Goal: Task Accomplishment & Management: Use online tool/utility

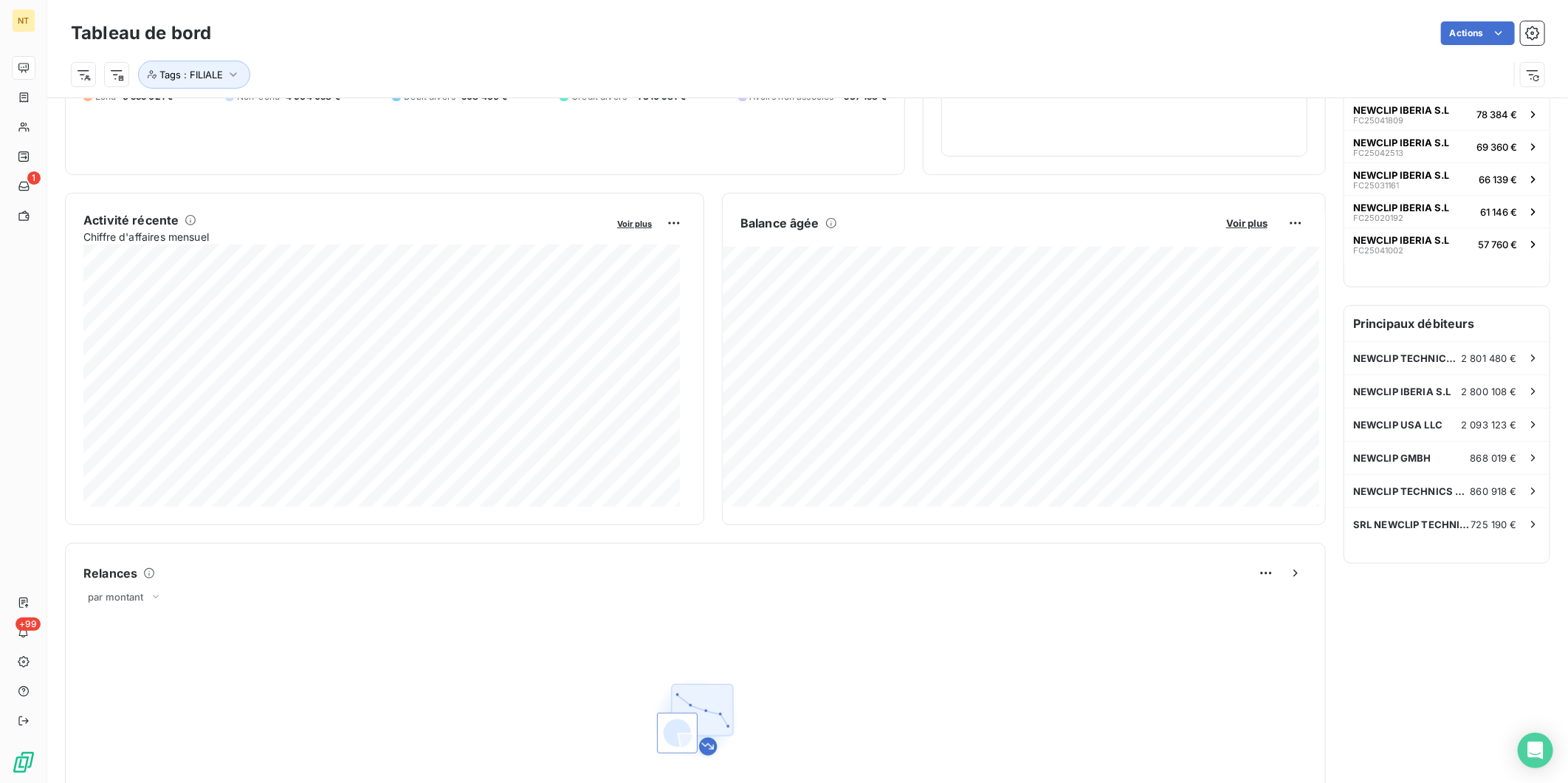
scroll to position [82, 0]
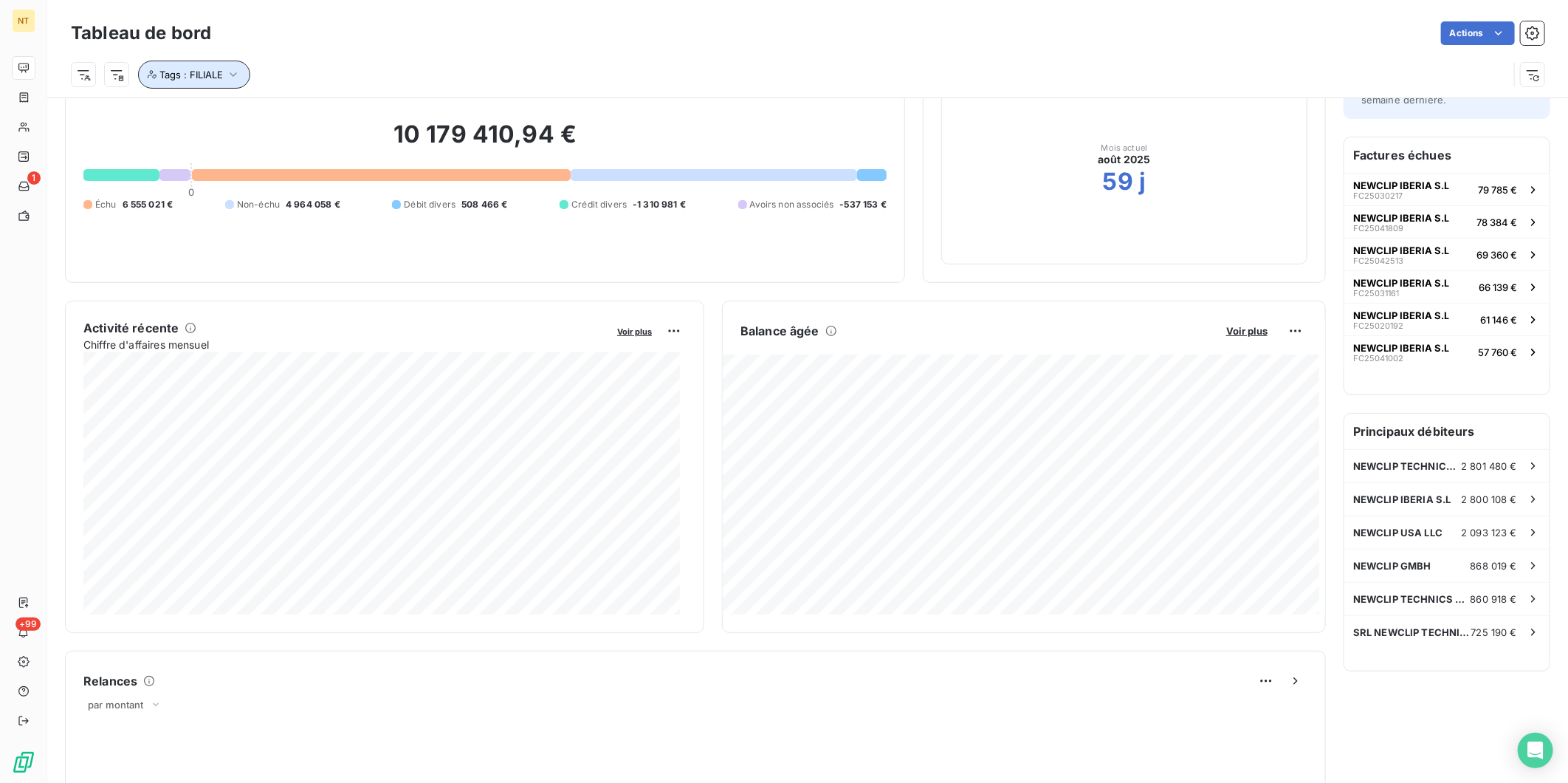
click at [227, 75] on icon "button" at bounding box center [233, 74] width 15 height 15
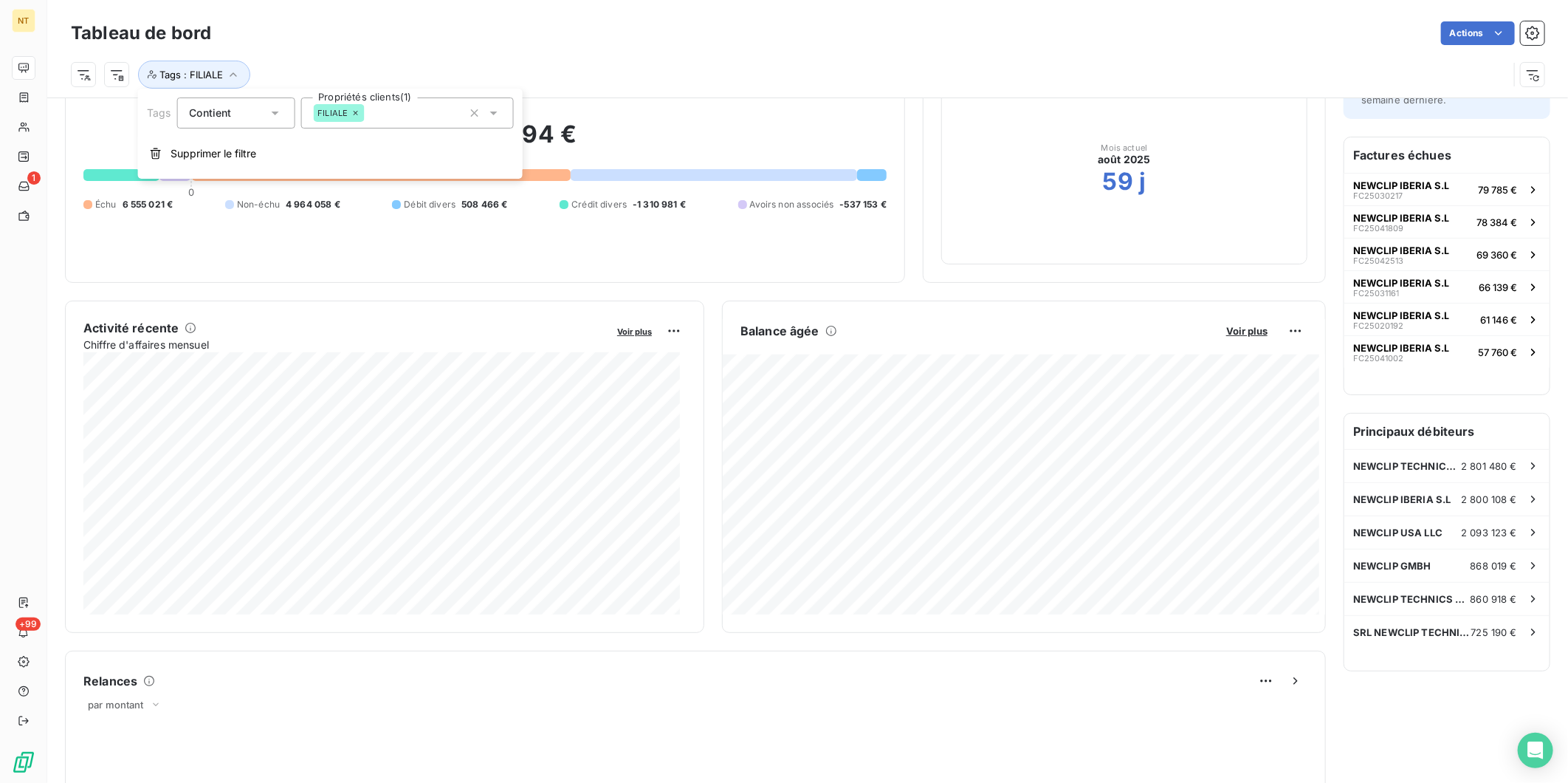
click at [359, 113] on div "FILIALE" at bounding box center [338, 112] width 51 height 18
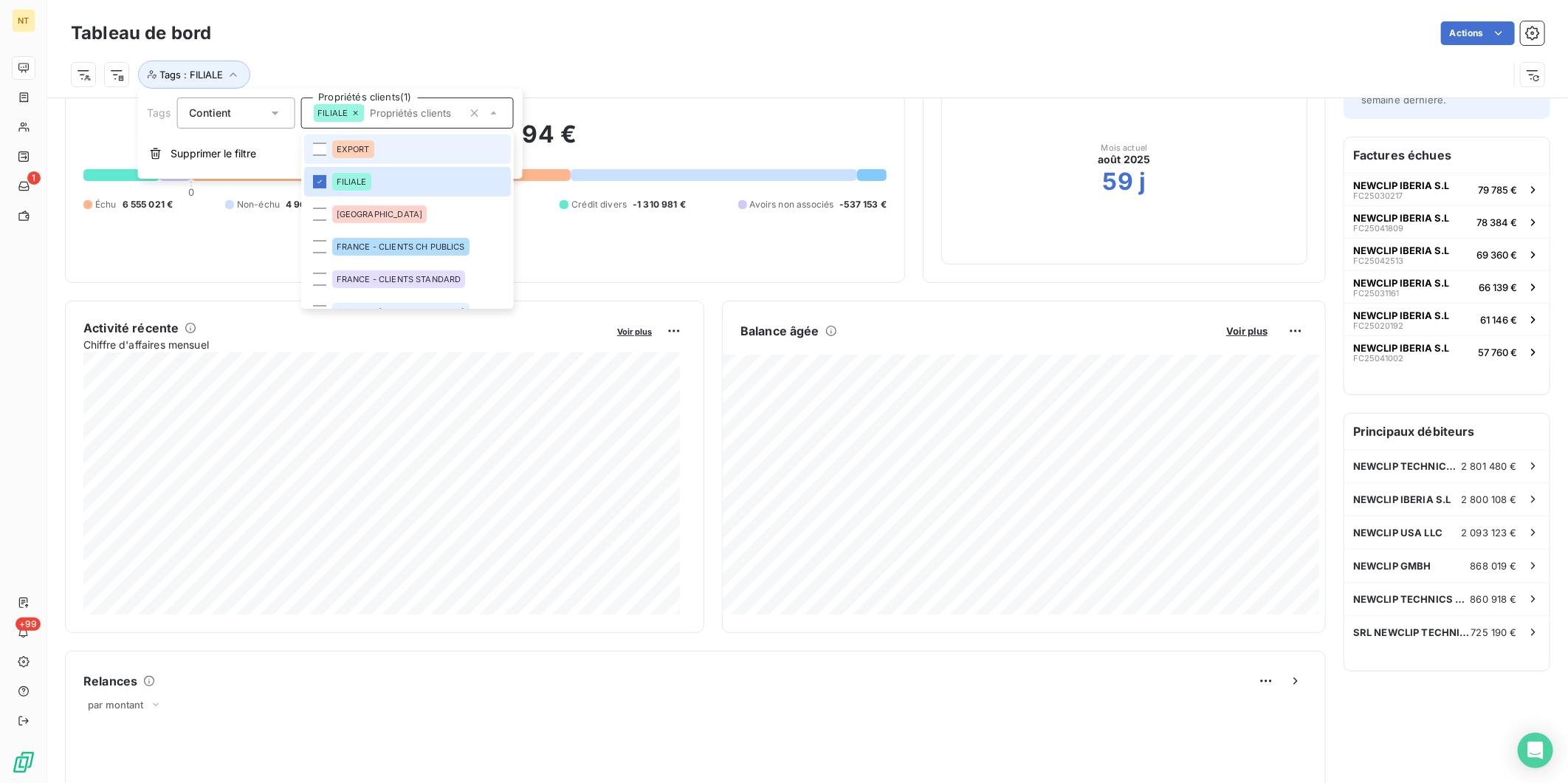
click at [326, 151] on li "EXPORT" at bounding box center [407, 149] width 207 height 29
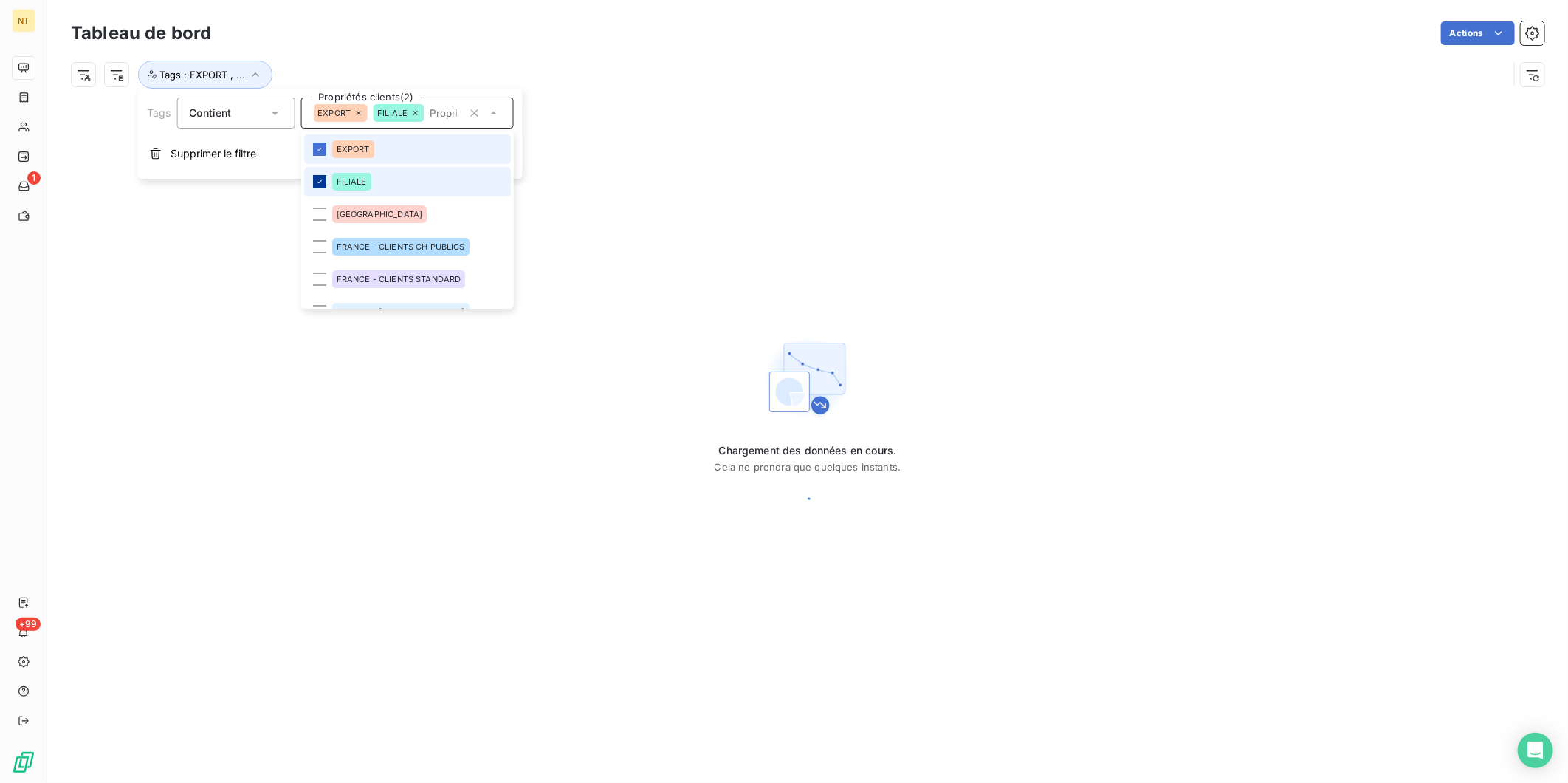
scroll to position [0, 0]
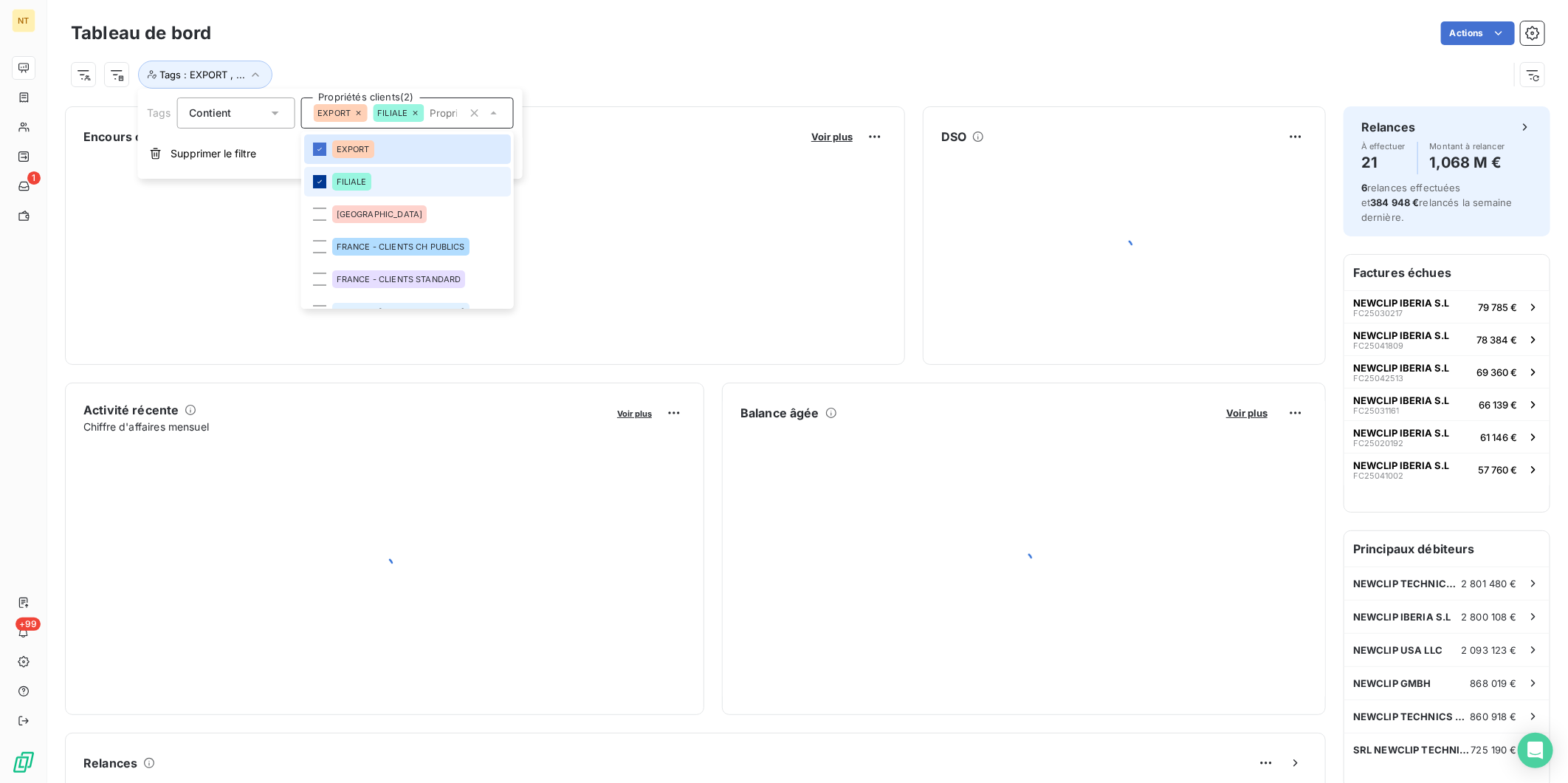
click at [324, 180] on div at bounding box center [318, 181] width 13 height 13
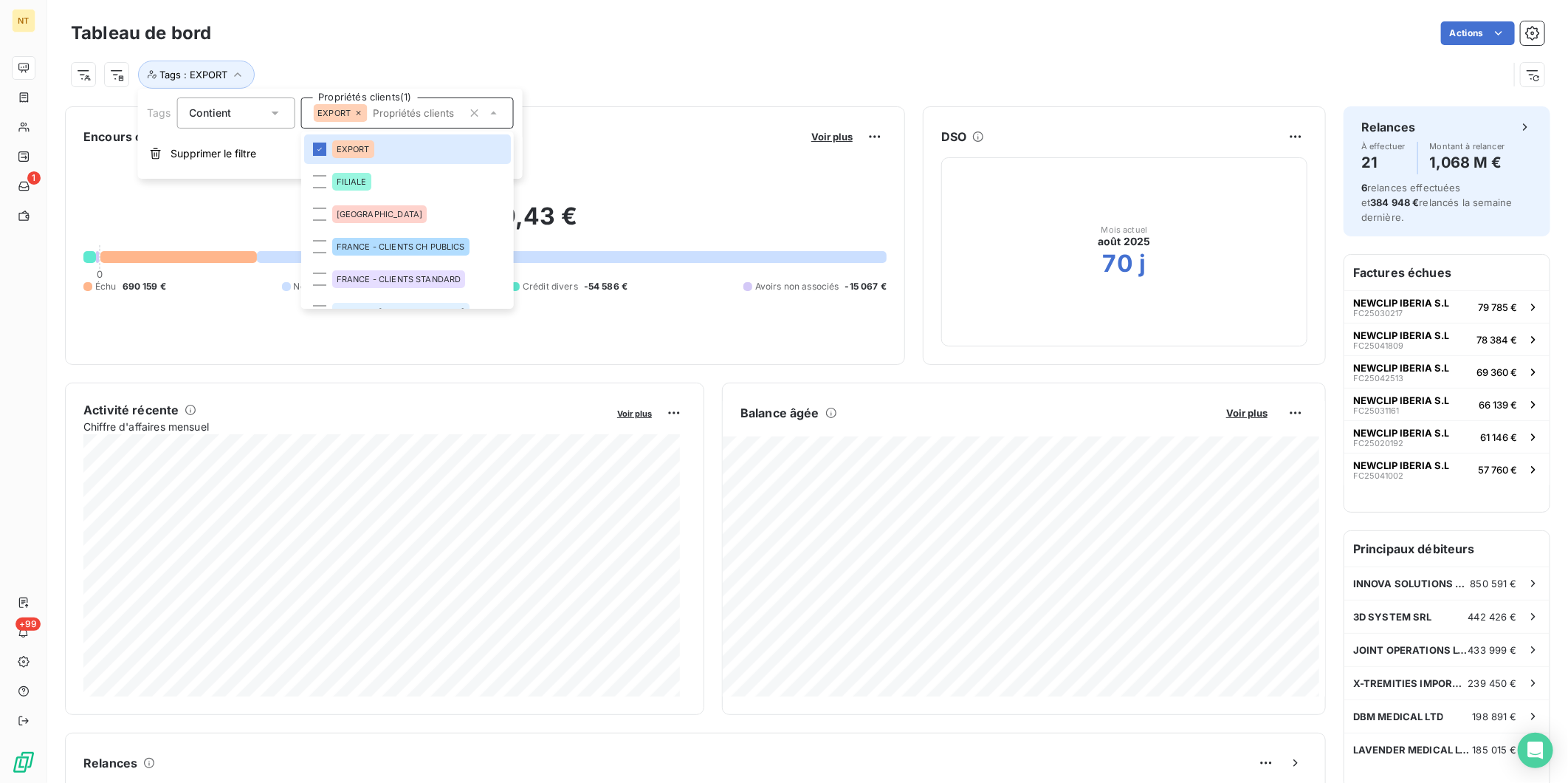
click at [651, 86] on div "Tags : EXPORT" at bounding box center [790, 75] width 1438 height 28
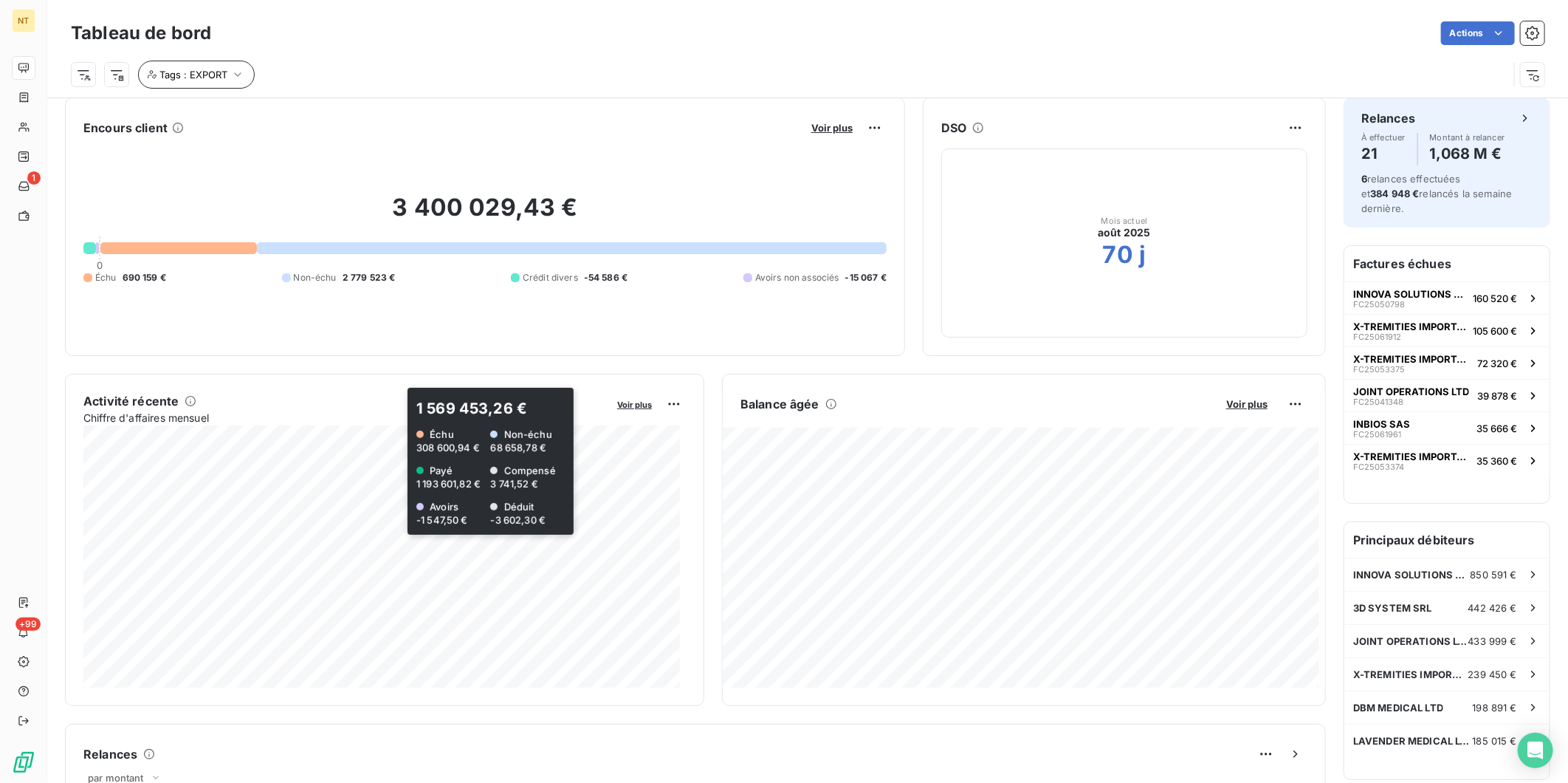
scroll to position [1, 0]
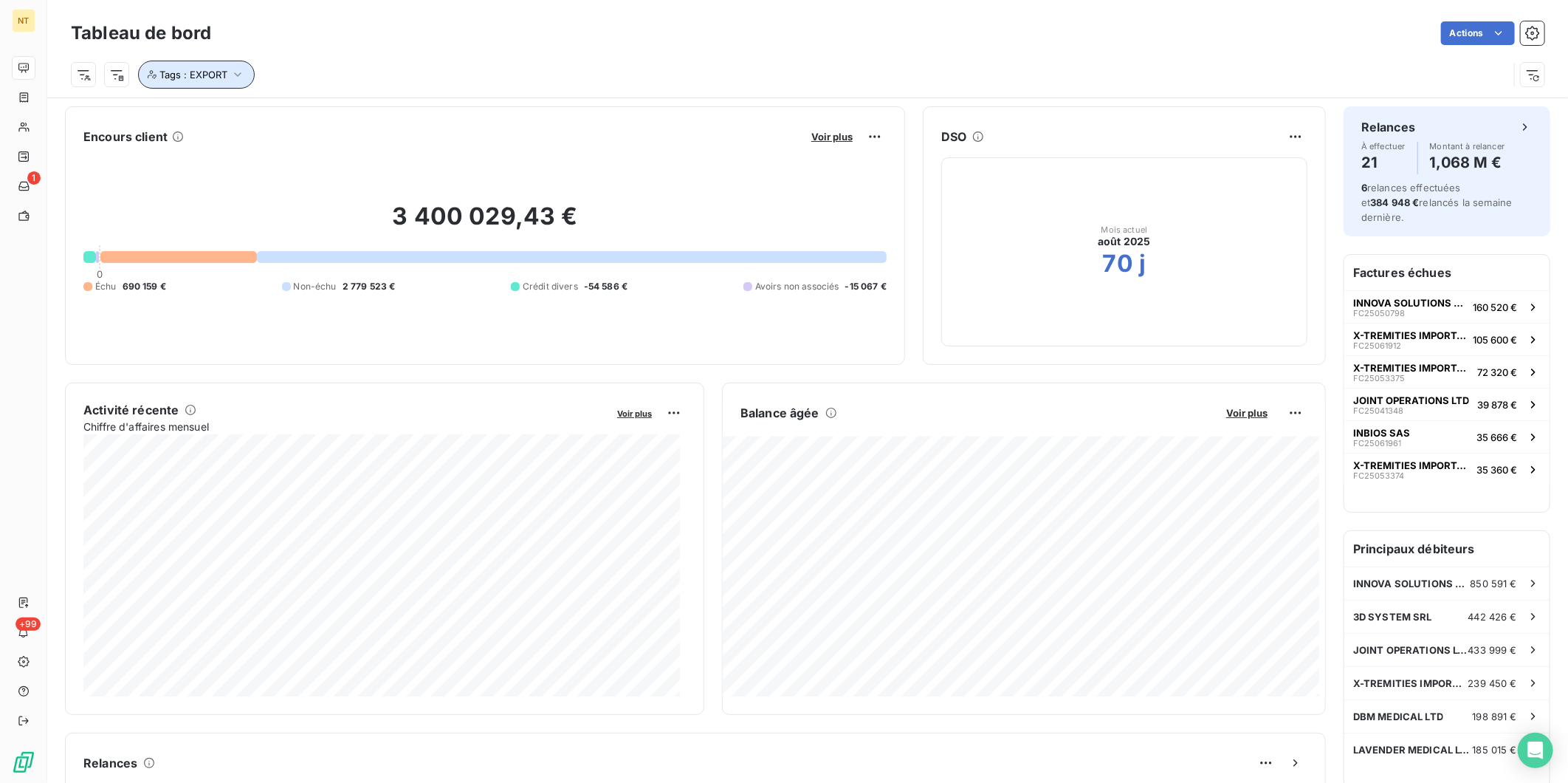
click at [214, 71] on span "Tags : EXPORT" at bounding box center [193, 75] width 68 height 12
click at [357, 112] on icon at bounding box center [358, 112] width 9 height 9
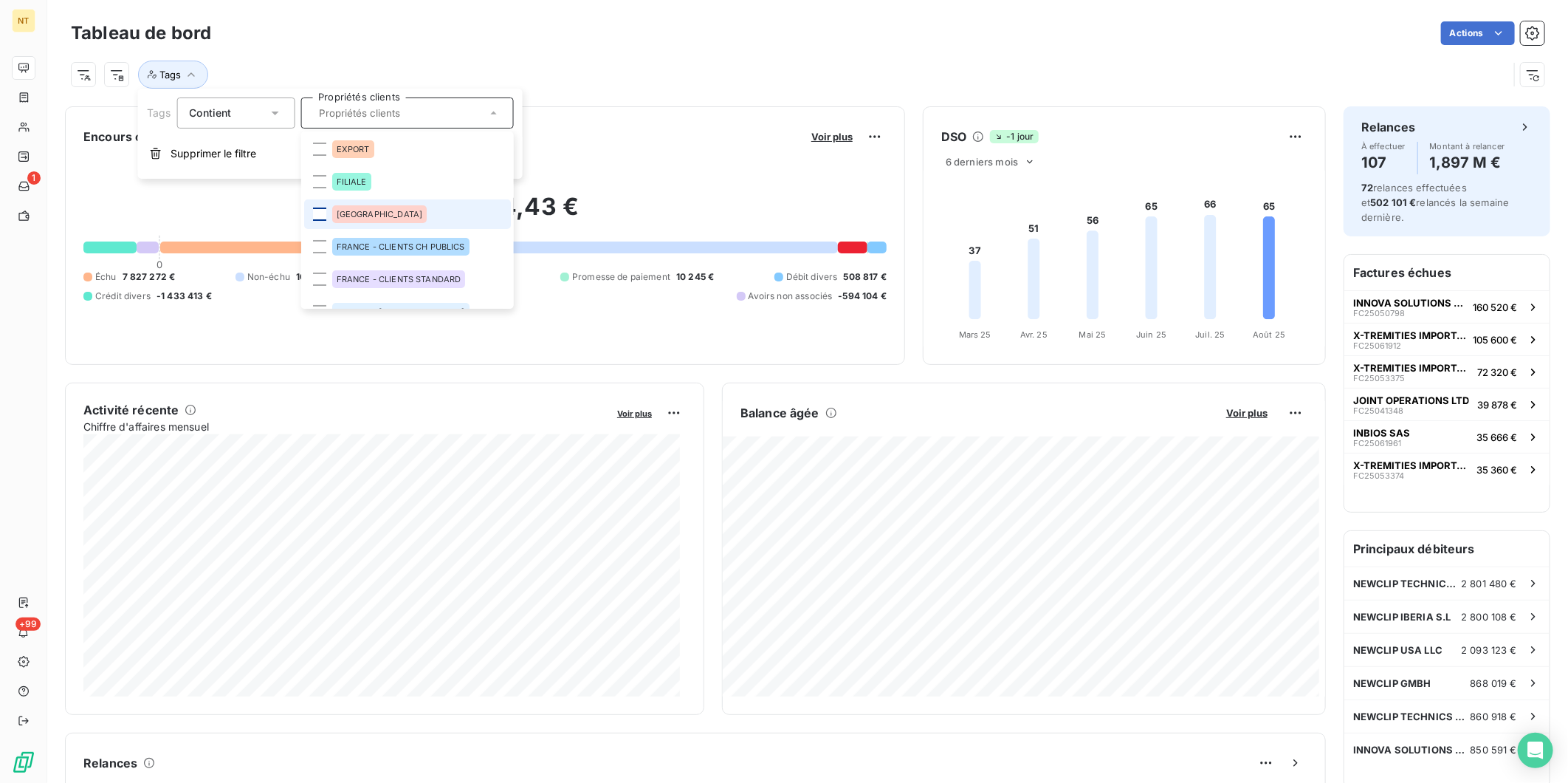
click at [321, 215] on div at bounding box center [318, 214] width 13 height 13
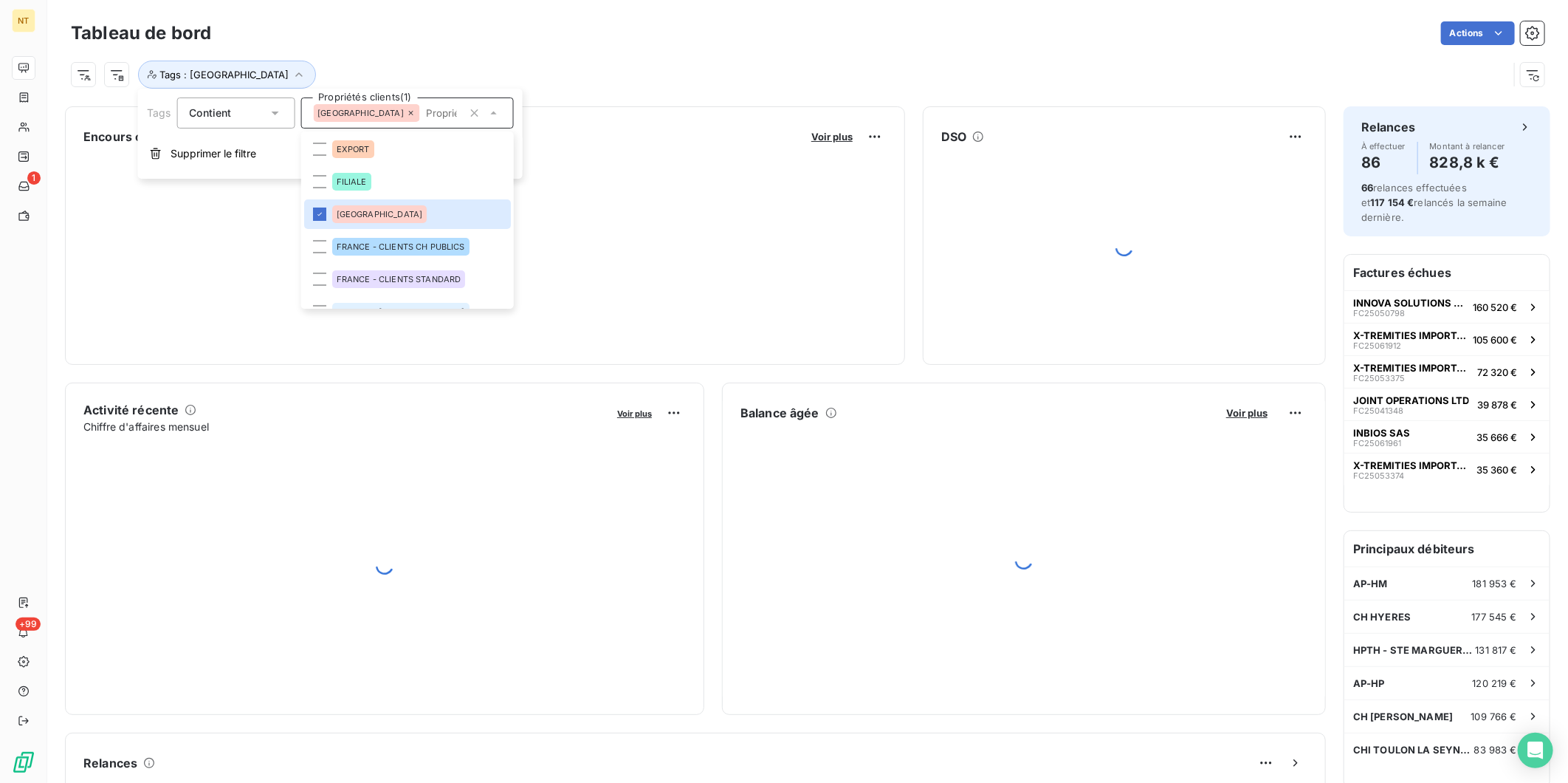
click at [688, 77] on div "Tags : [GEOGRAPHIC_DATA]" at bounding box center [790, 75] width 1438 height 28
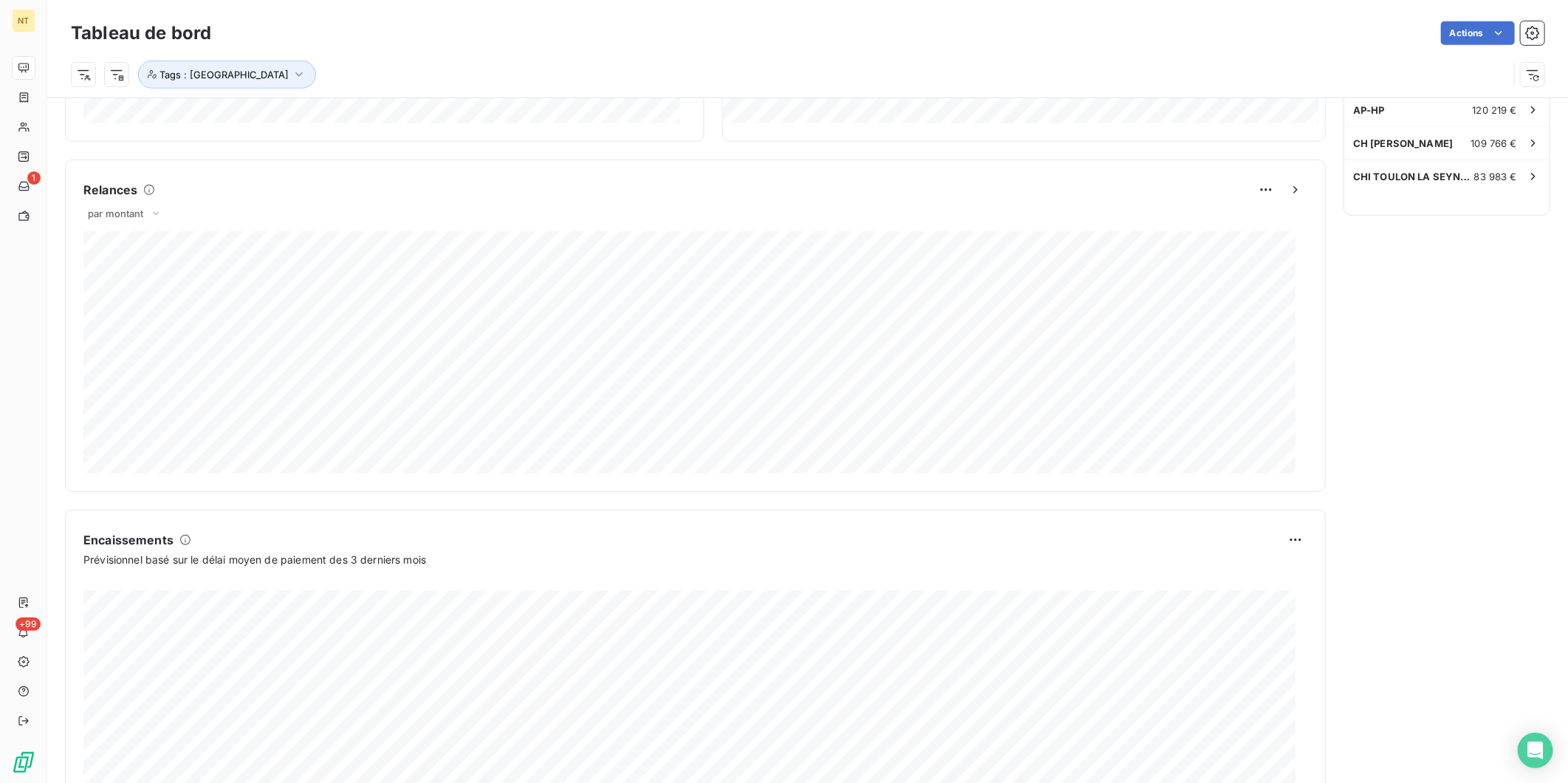
scroll to position [658, 0]
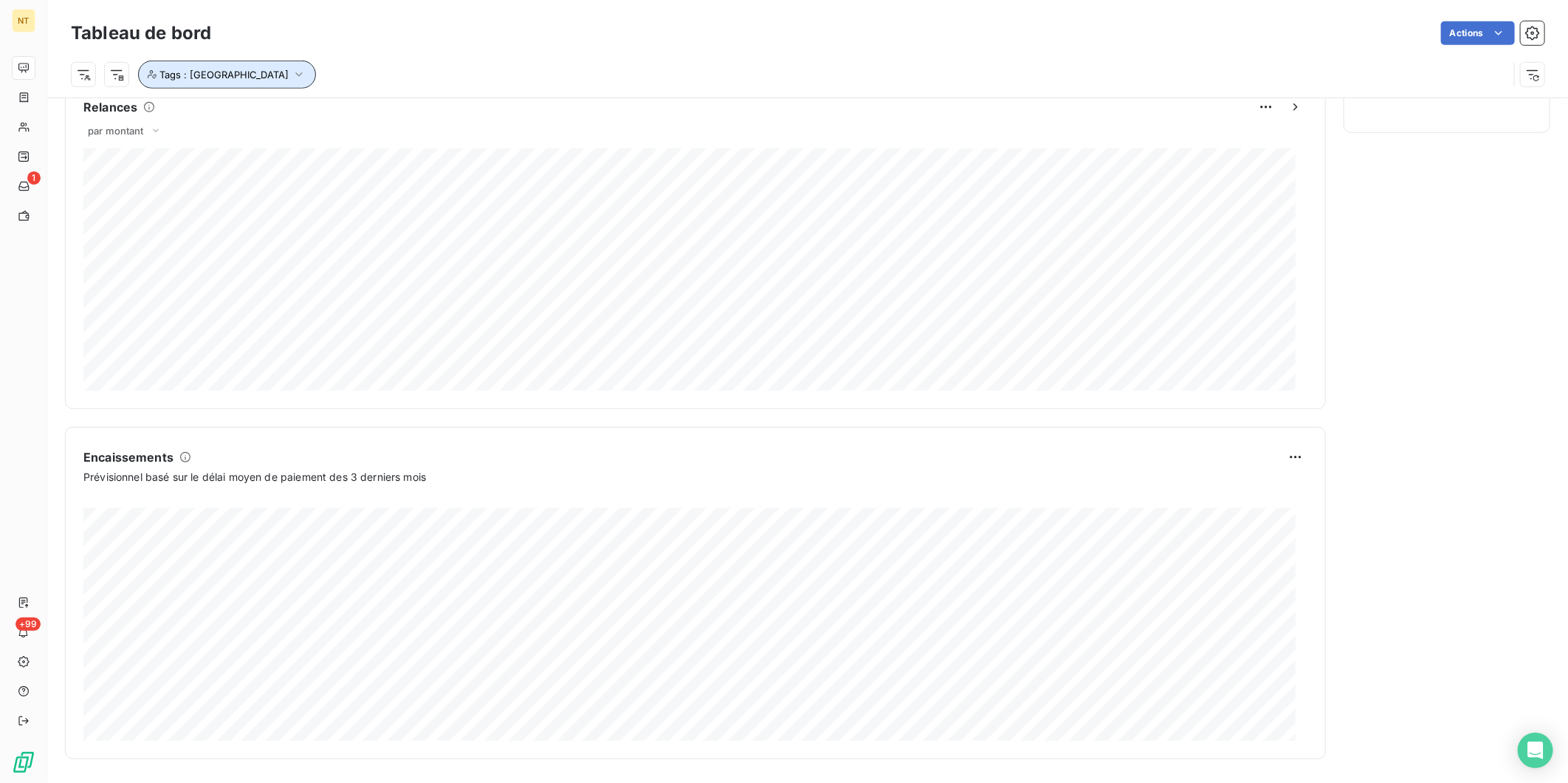
click at [201, 78] on span "Tags : [GEOGRAPHIC_DATA]" at bounding box center [224, 75] width 130 height 12
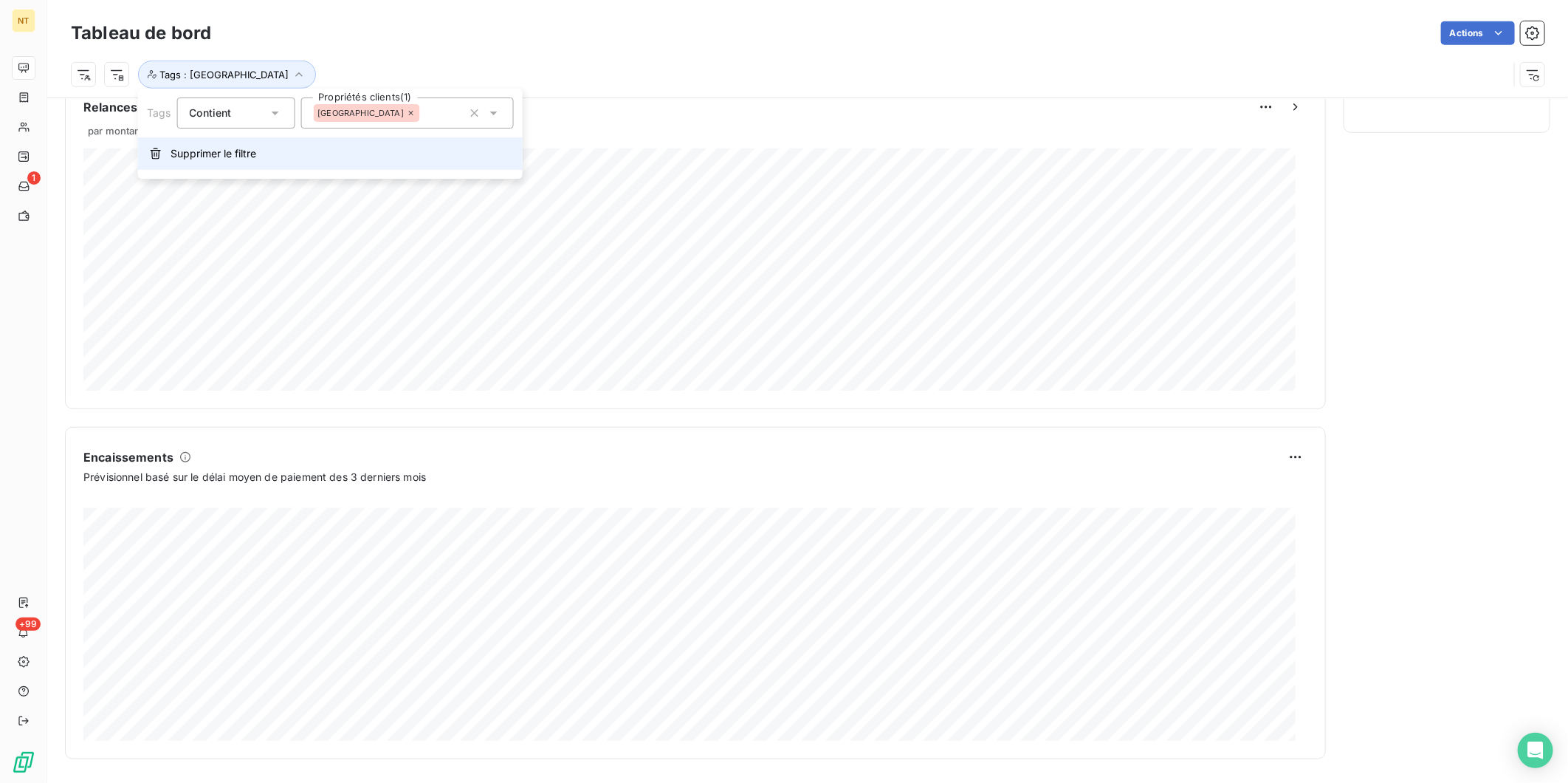
click at [252, 148] on span "Supprimer le filtre" at bounding box center [214, 153] width 86 height 15
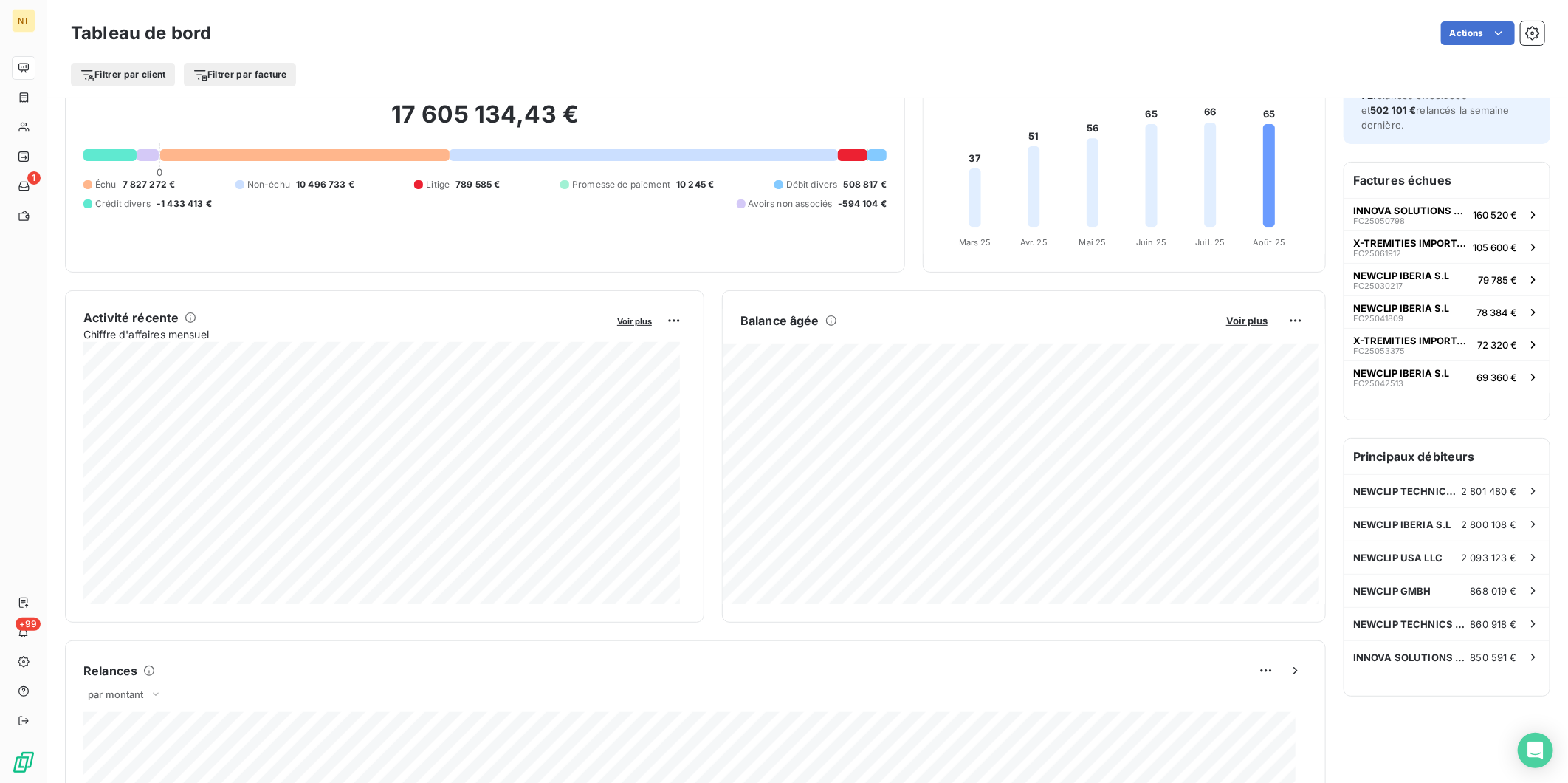
scroll to position [0, 0]
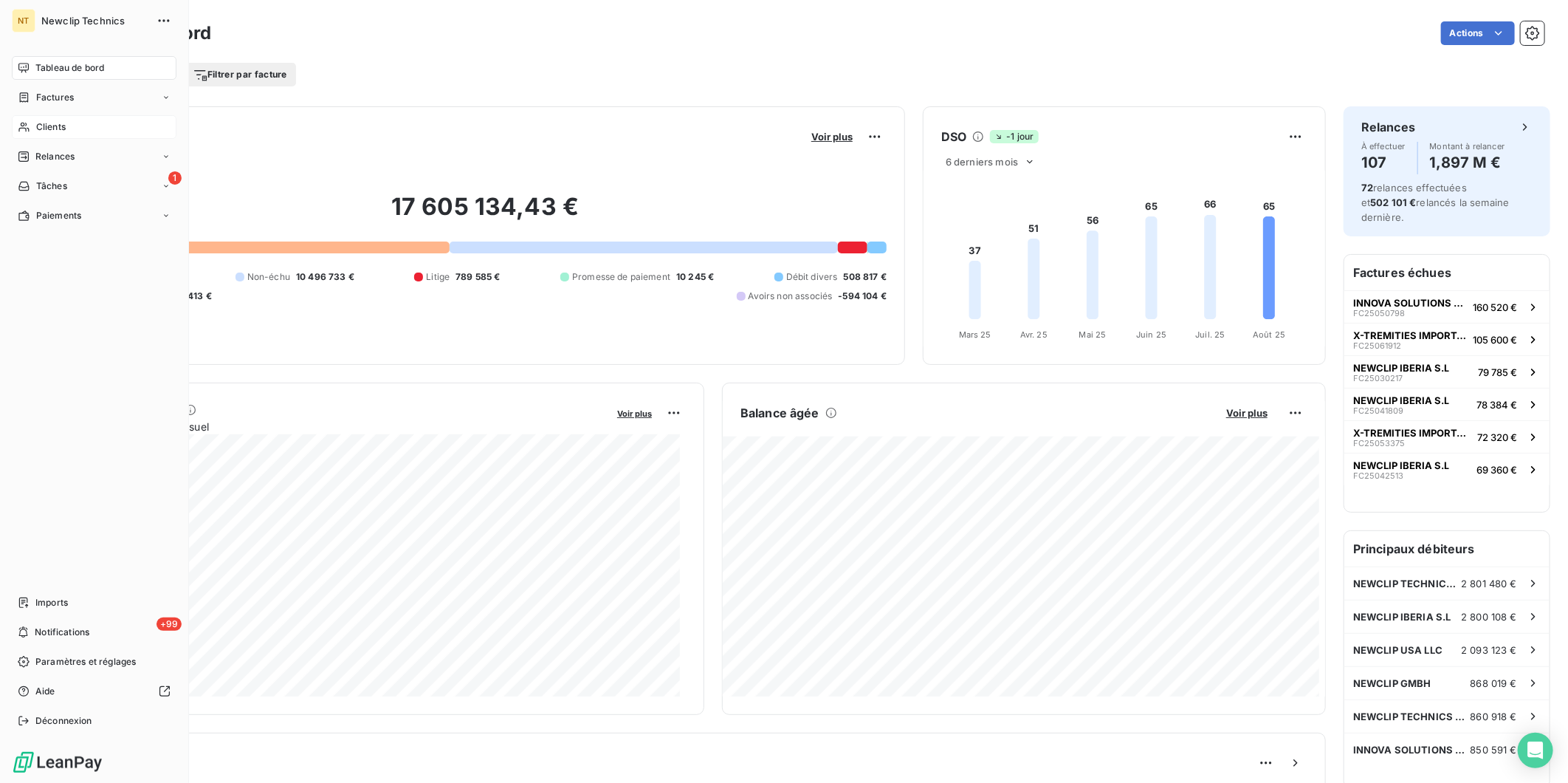
click at [34, 136] on div "Clients" at bounding box center [94, 127] width 165 height 24
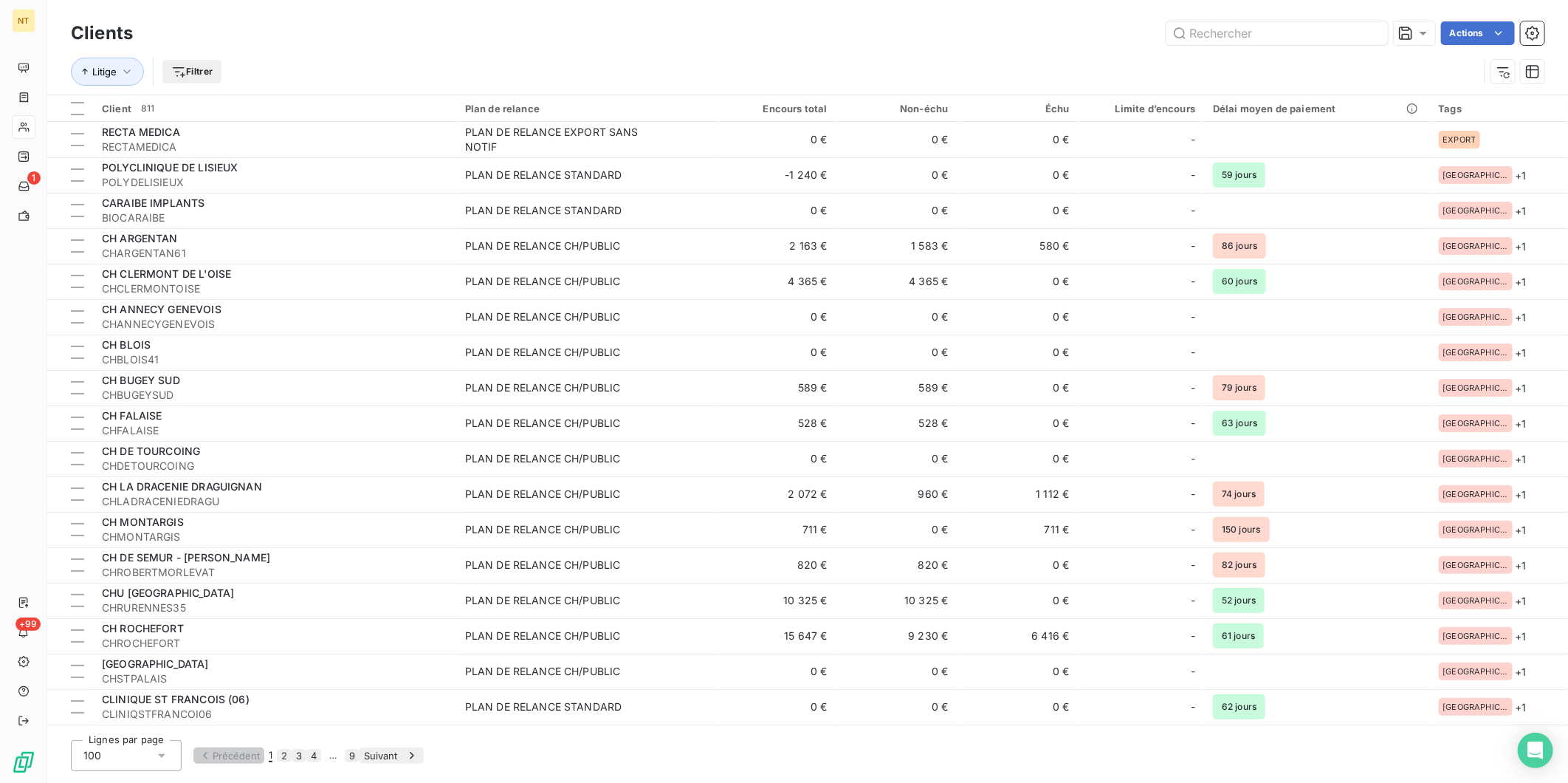
click at [211, 71] on html "NT 1 +99 Clients Actions Litige Filtrer Client 811 Plan de relance Encours tota…" at bounding box center [784, 392] width 1568 height 783
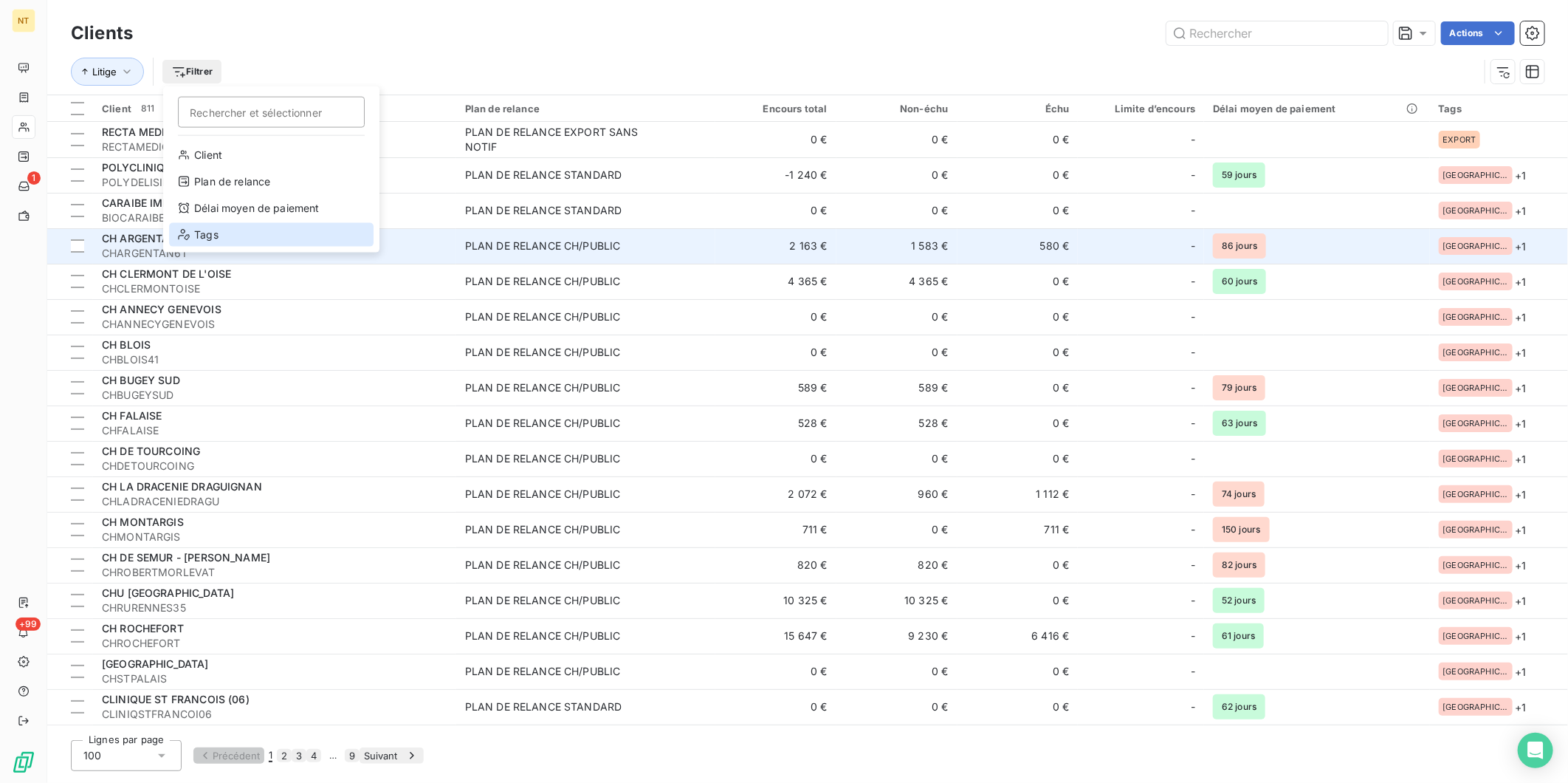
click at [179, 233] on icon at bounding box center [184, 235] width 12 height 12
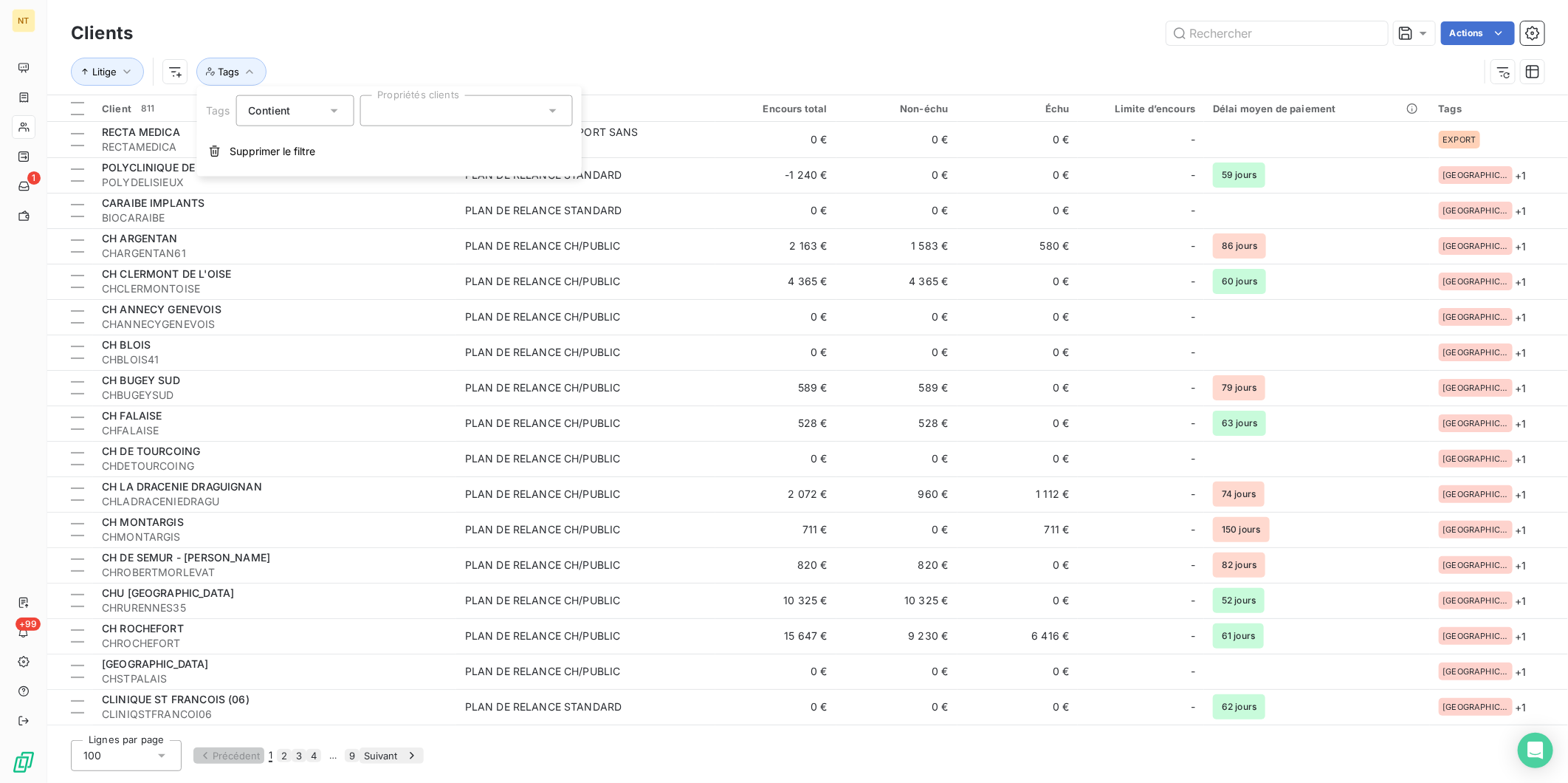
click at [303, 113] on div "Contient" at bounding box center [287, 111] width 78 height 21
click at [314, 172] on span "Ne contient pas" at bounding box center [305, 172] width 80 height 13
click at [451, 104] on div at bounding box center [466, 111] width 213 height 31
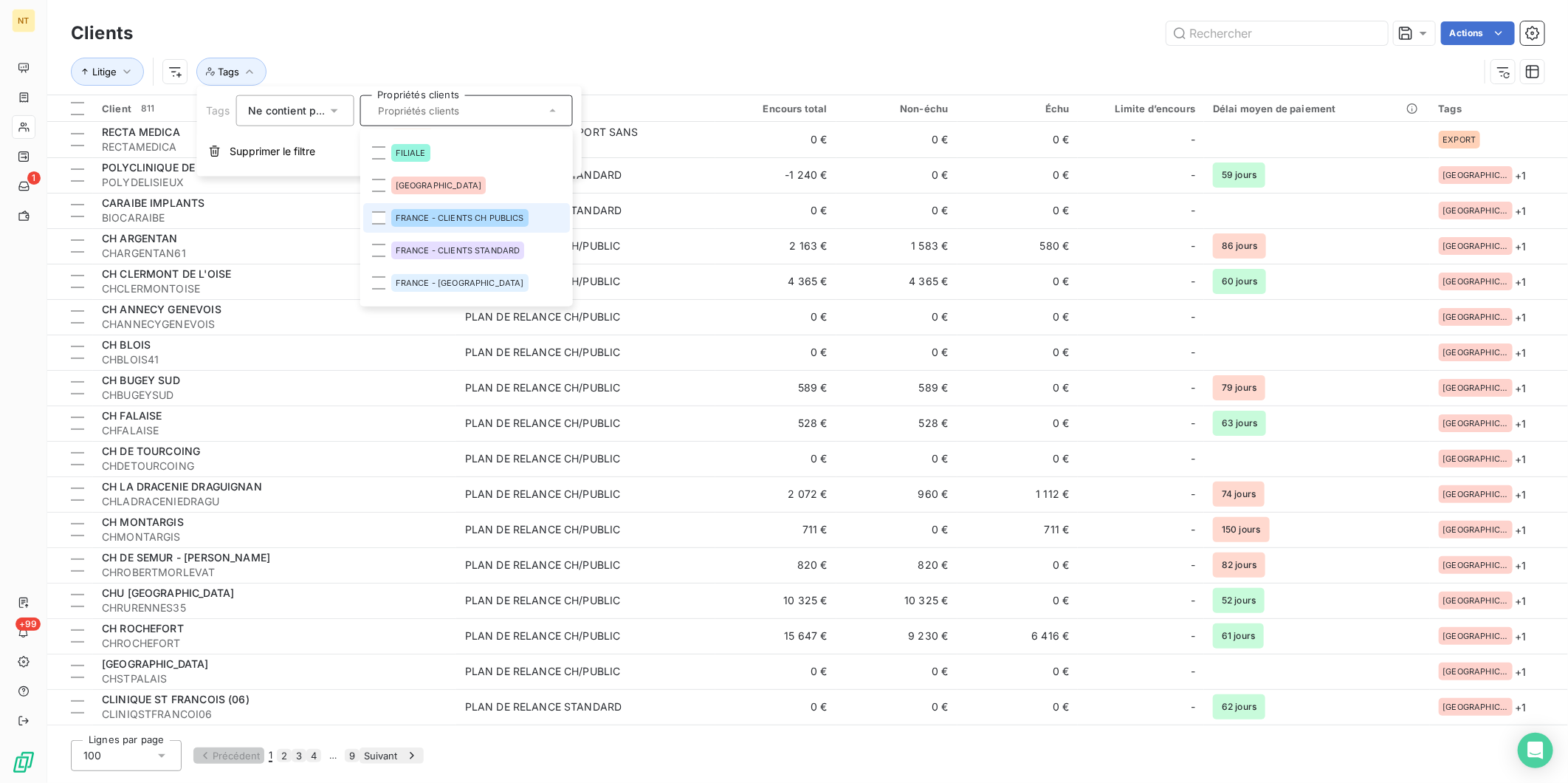
scroll to position [53, 0]
click at [378, 293] on div at bounding box center [378, 288] width 13 height 13
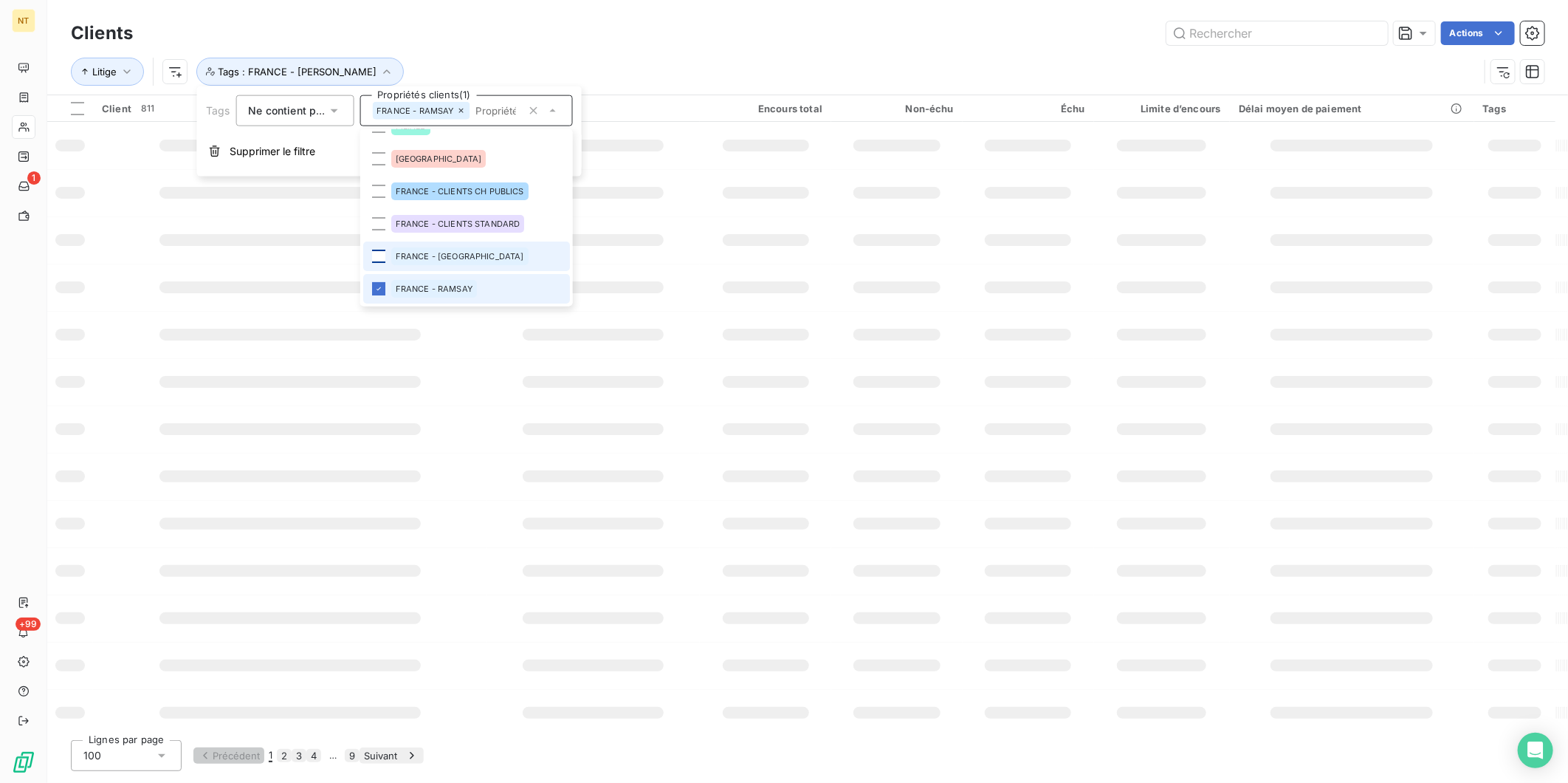
click at [374, 256] on div at bounding box center [378, 256] width 13 height 13
click at [378, 219] on div at bounding box center [378, 223] width 13 height 13
click at [382, 193] on div at bounding box center [378, 191] width 13 height 13
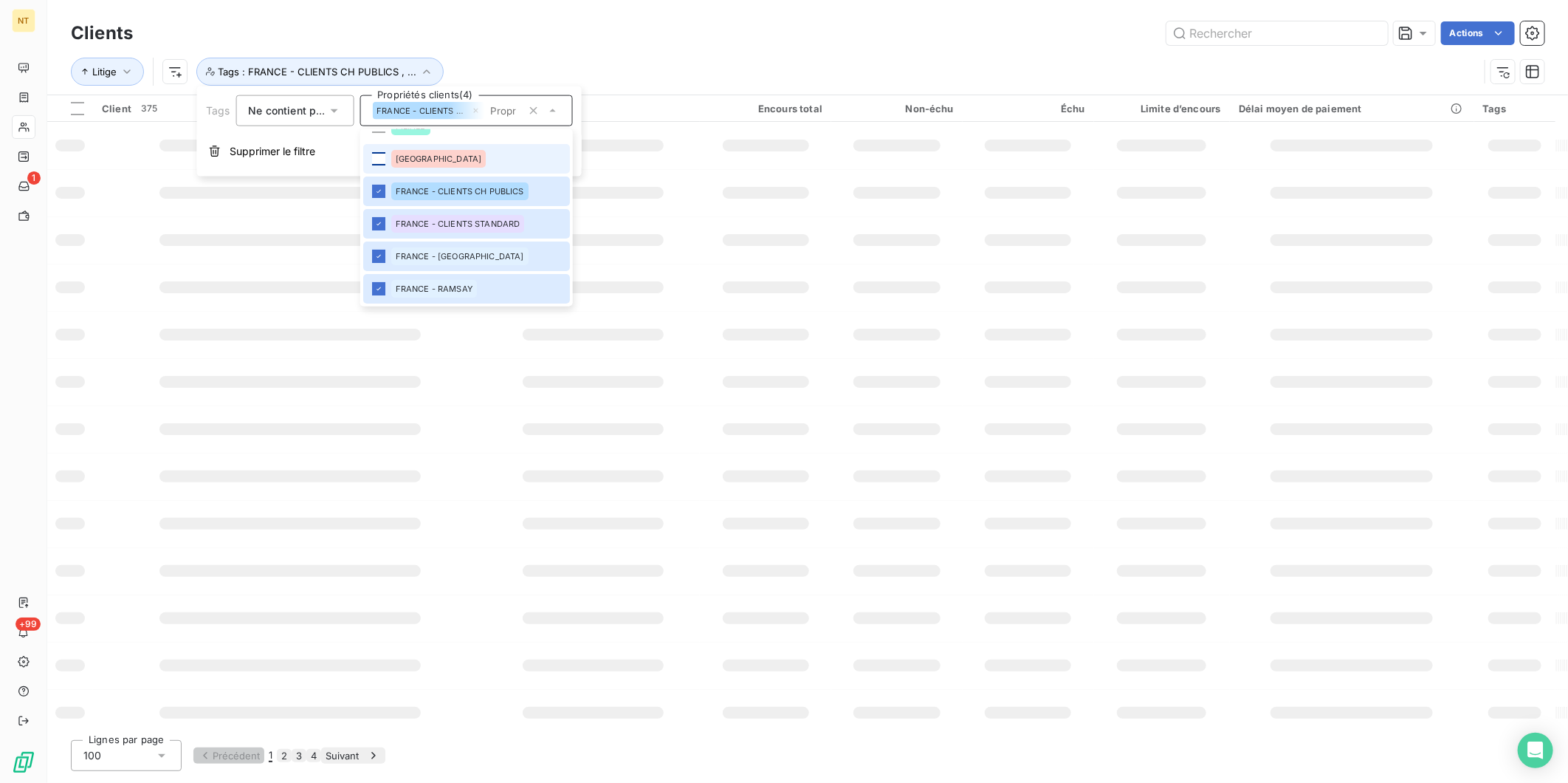
click at [382, 157] on div at bounding box center [378, 158] width 13 height 13
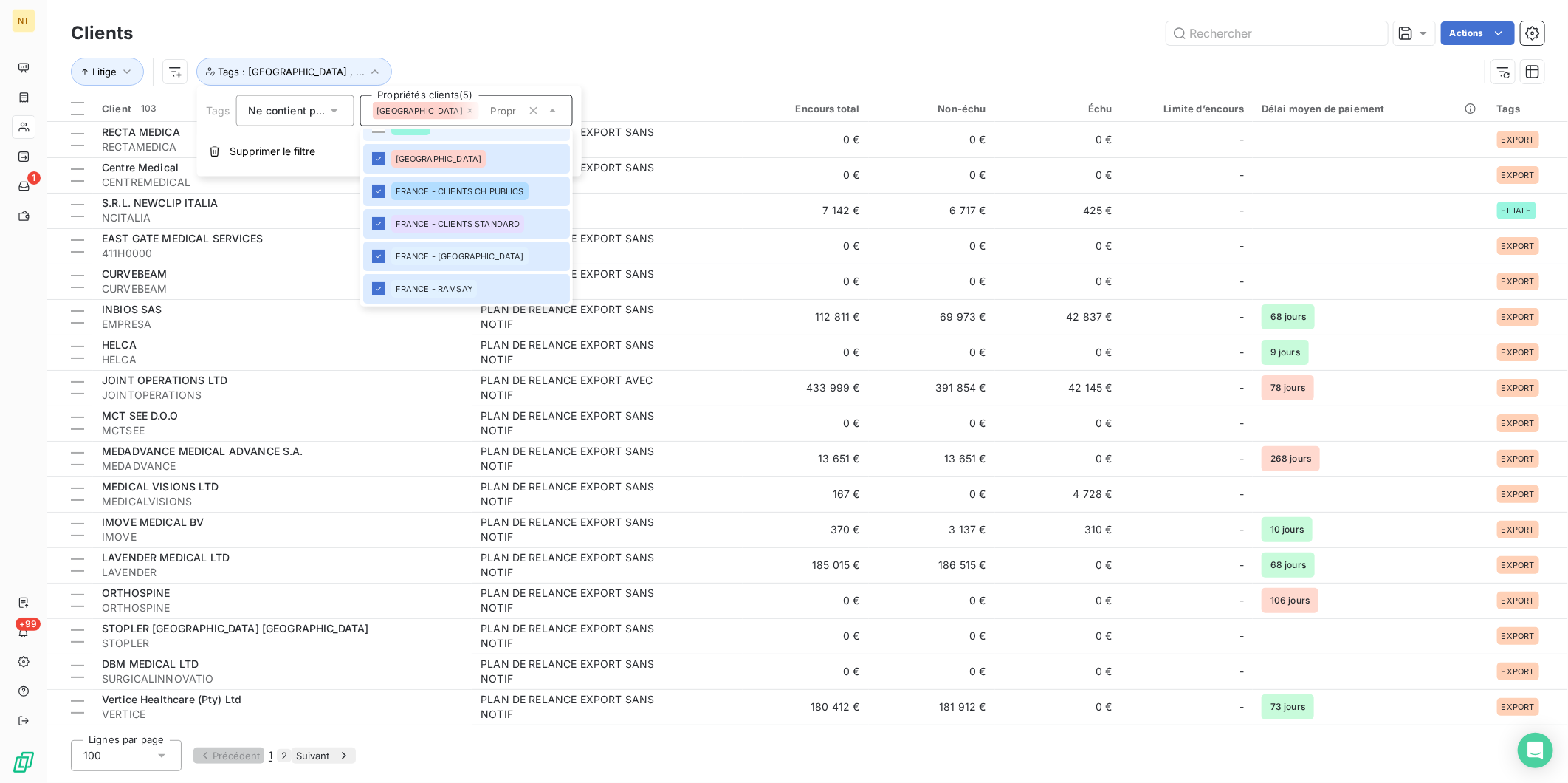
scroll to position [0, 0]
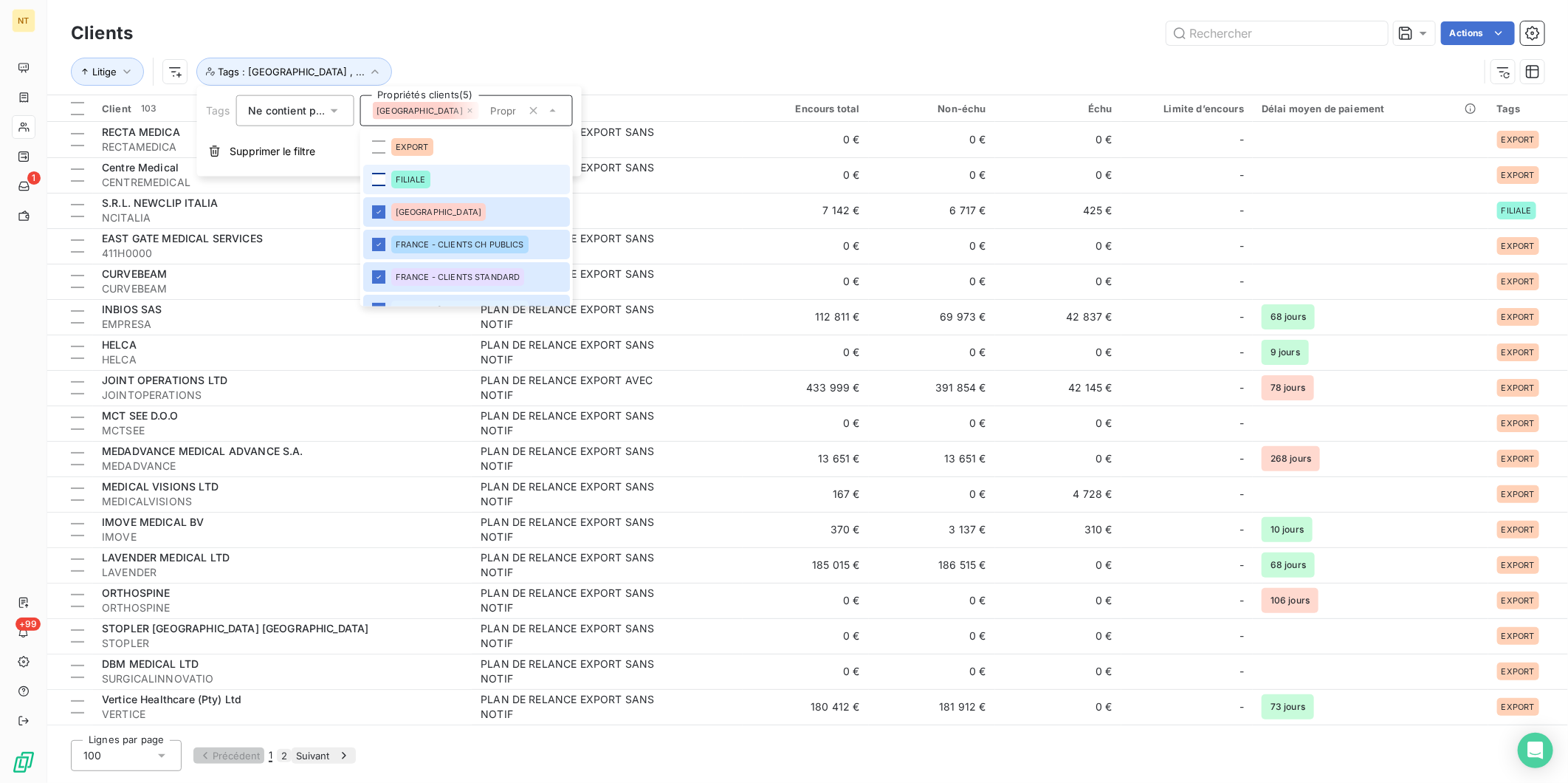
click at [380, 182] on div at bounding box center [378, 179] width 13 height 13
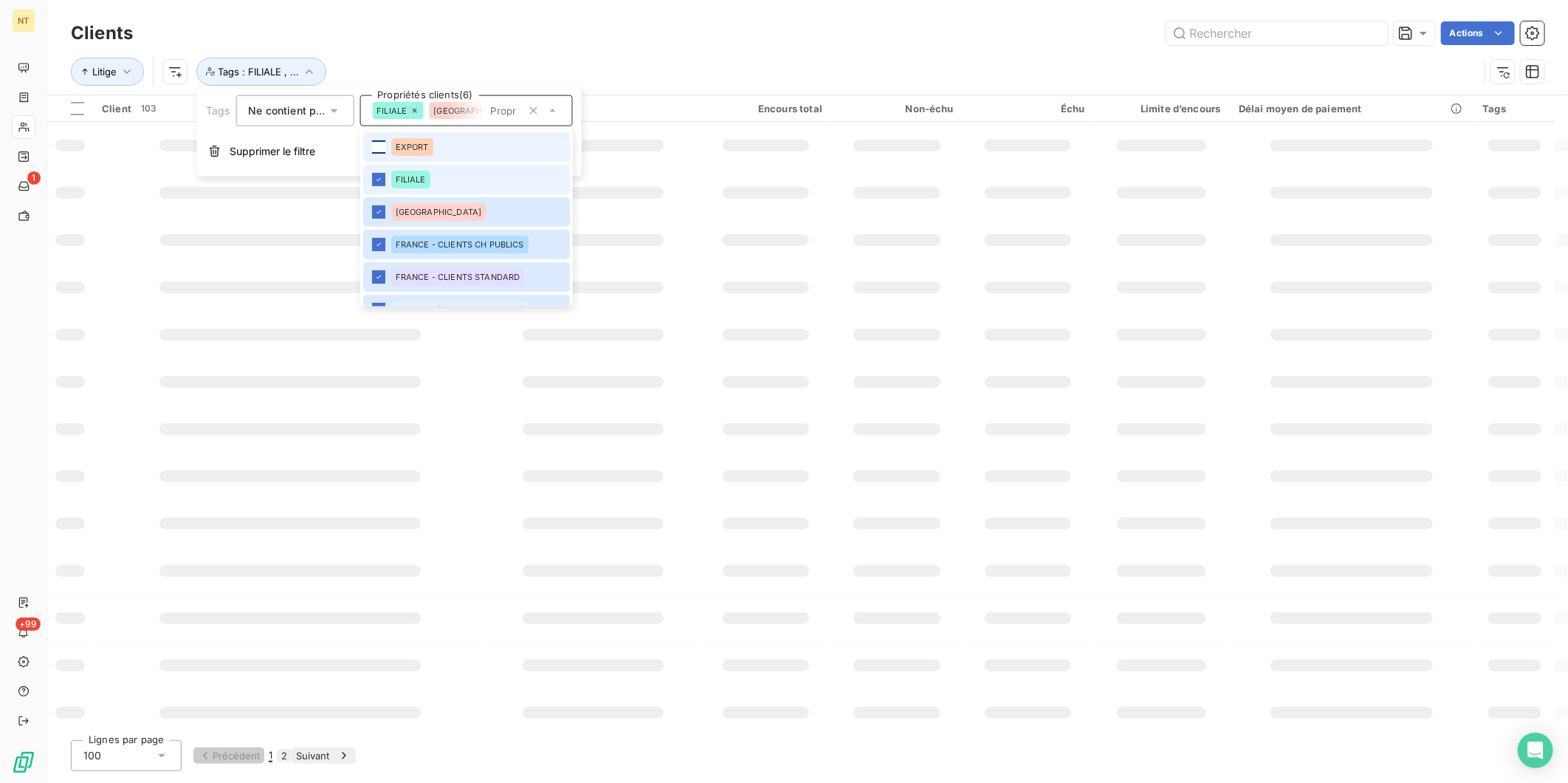
click at [382, 149] on div at bounding box center [378, 146] width 13 height 13
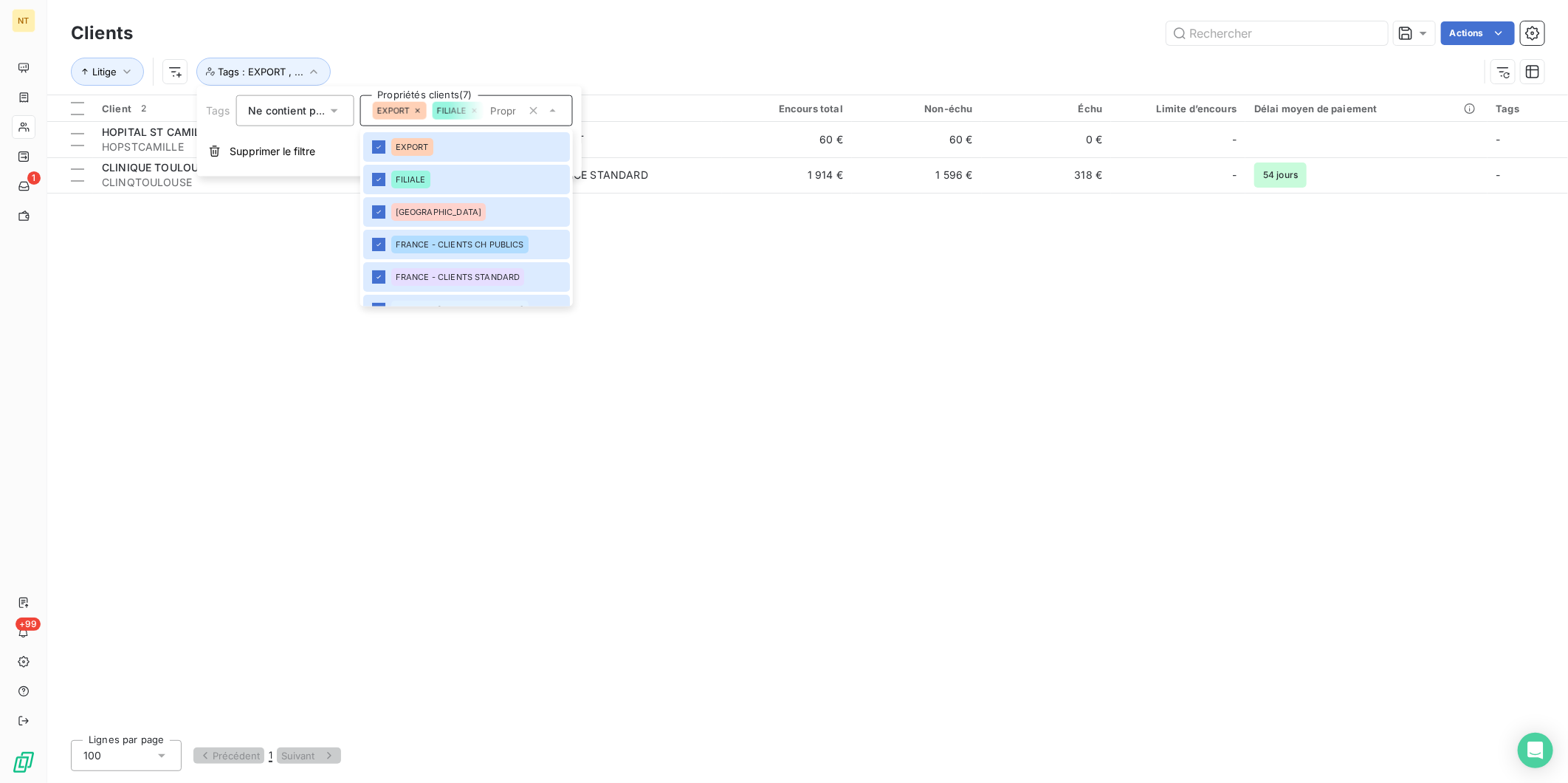
click at [931, 491] on div "Client 2 Plan de relance Encours total Non-échu Échu Limite d’encours Délai moy…" at bounding box center [808, 411] width 1521 height 633
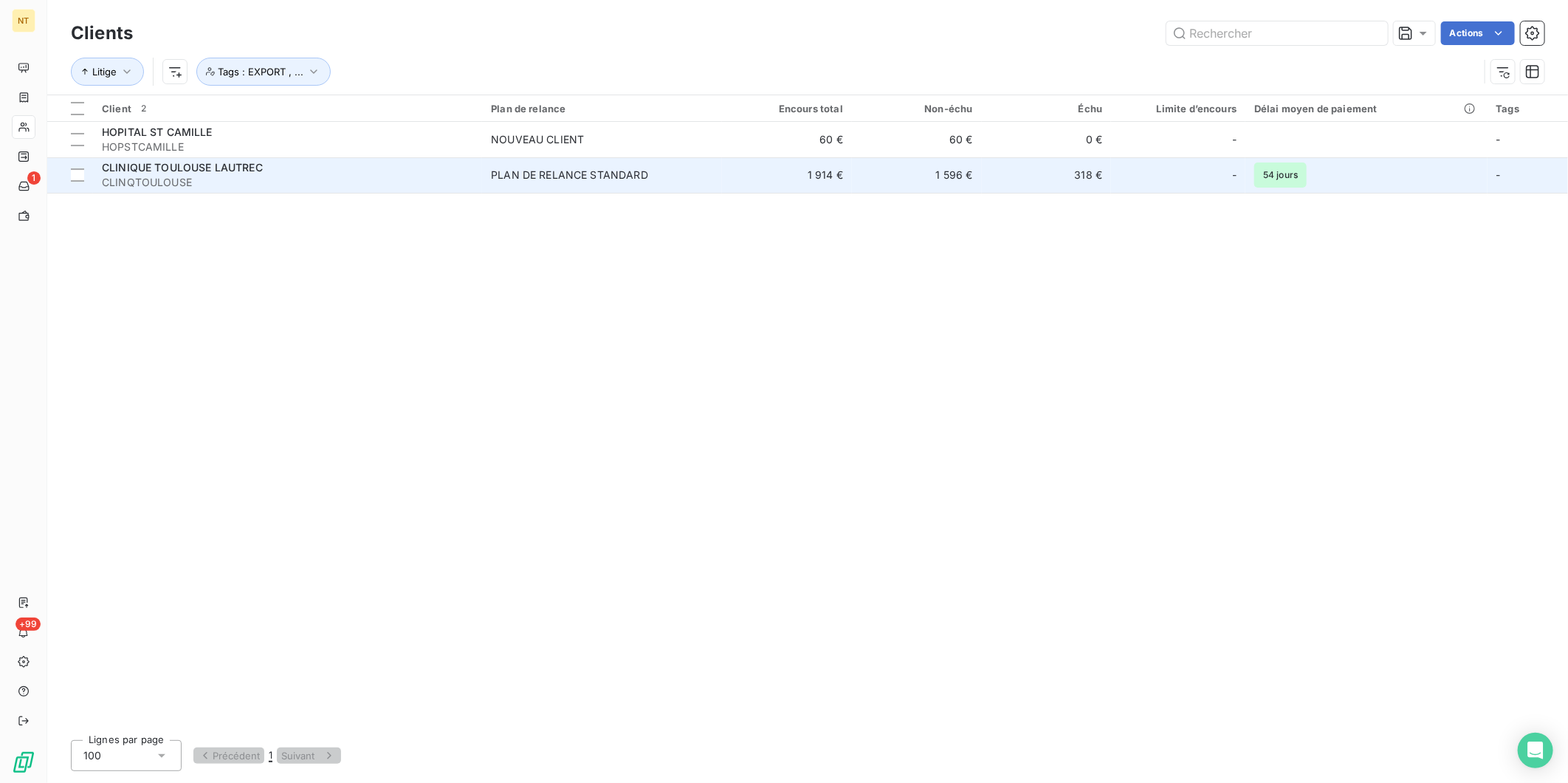
click at [208, 173] on div "CLINIQUE TOULOUSE LAUTREC" at bounding box center [288, 167] width 372 height 15
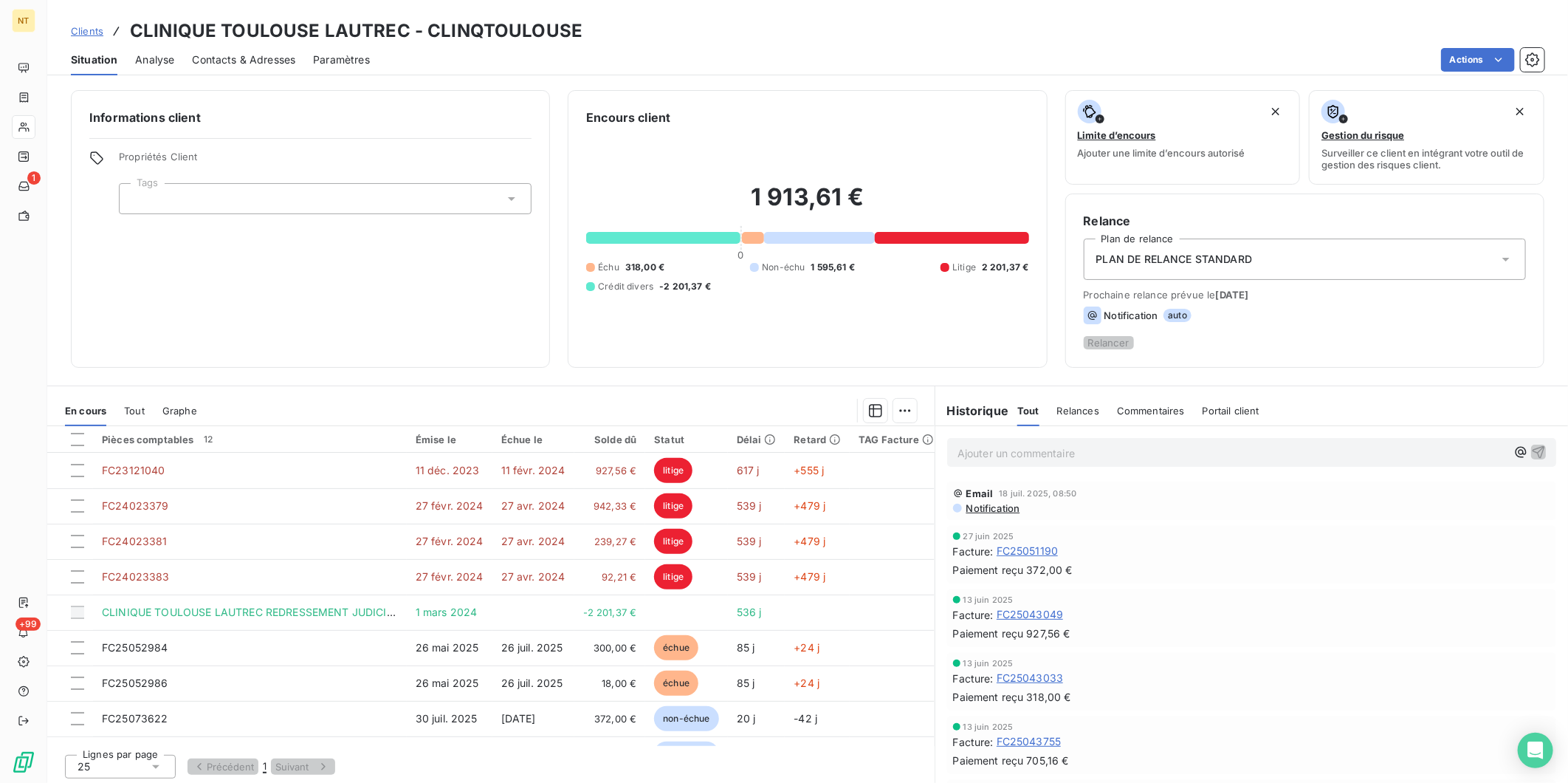
click at [293, 197] on div at bounding box center [324, 198] width 413 height 31
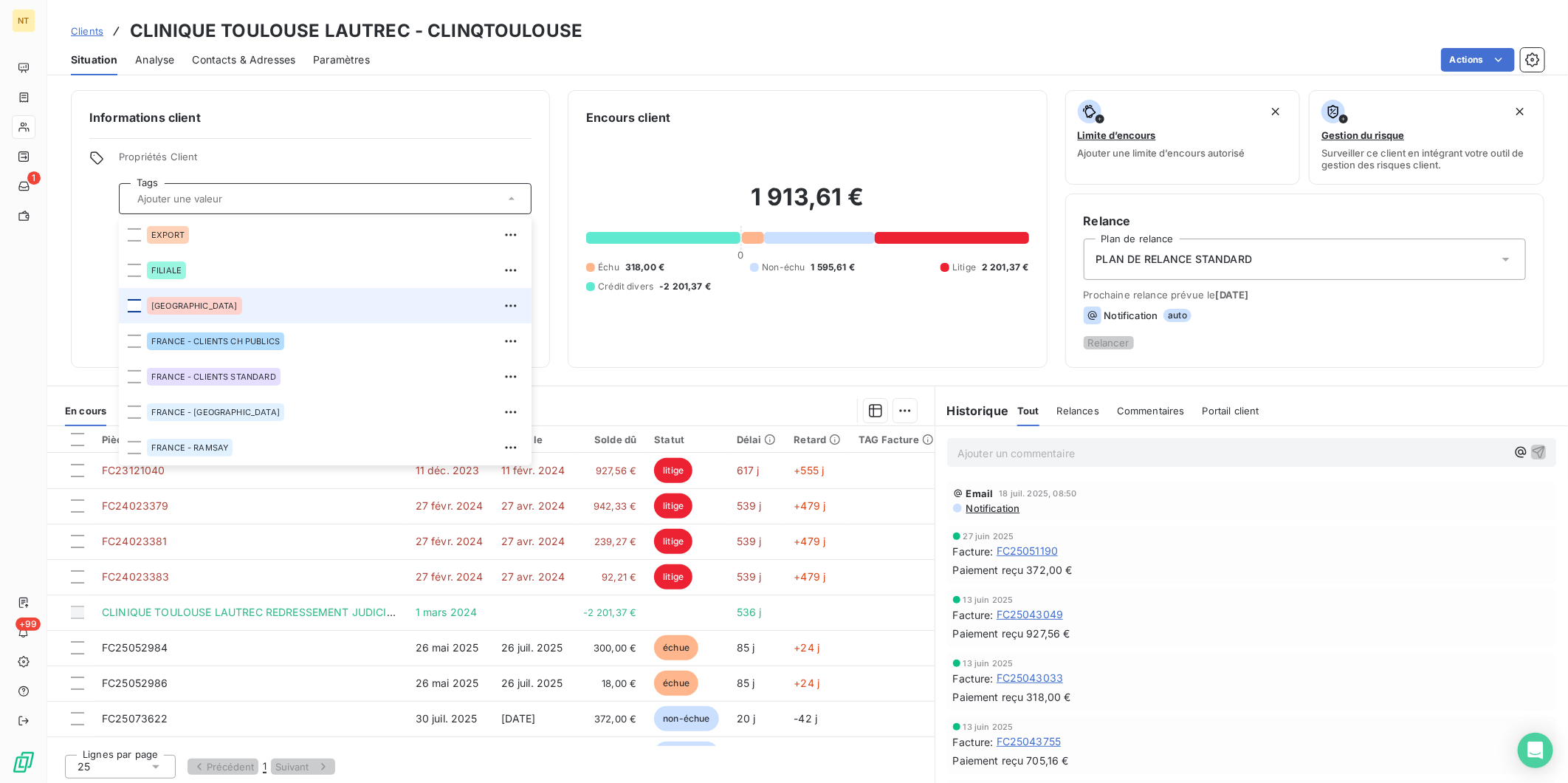
click at [134, 304] on div at bounding box center [134, 305] width 13 height 13
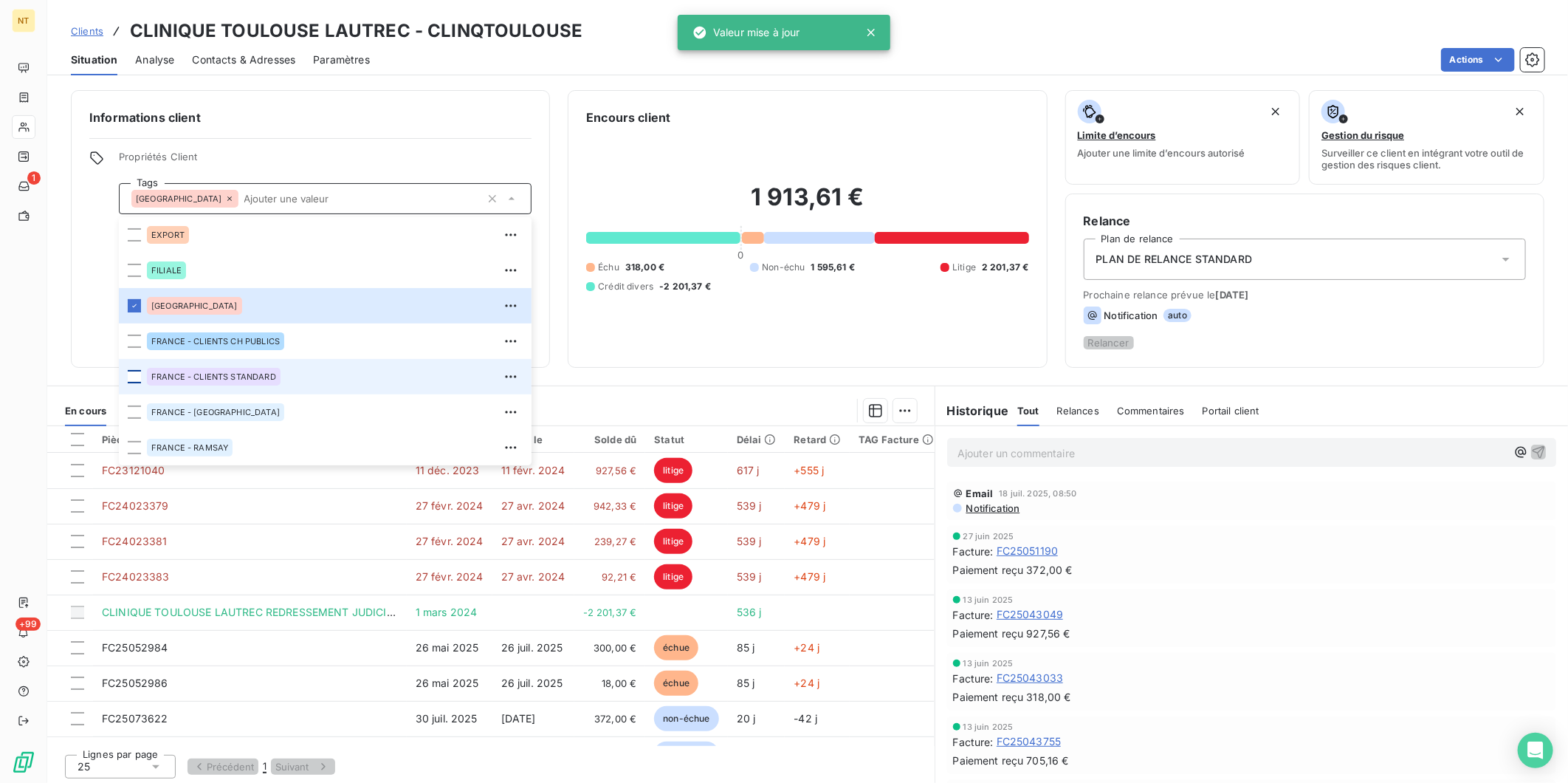
click at [136, 378] on div at bounding box center [134, 376] width 13 height 13
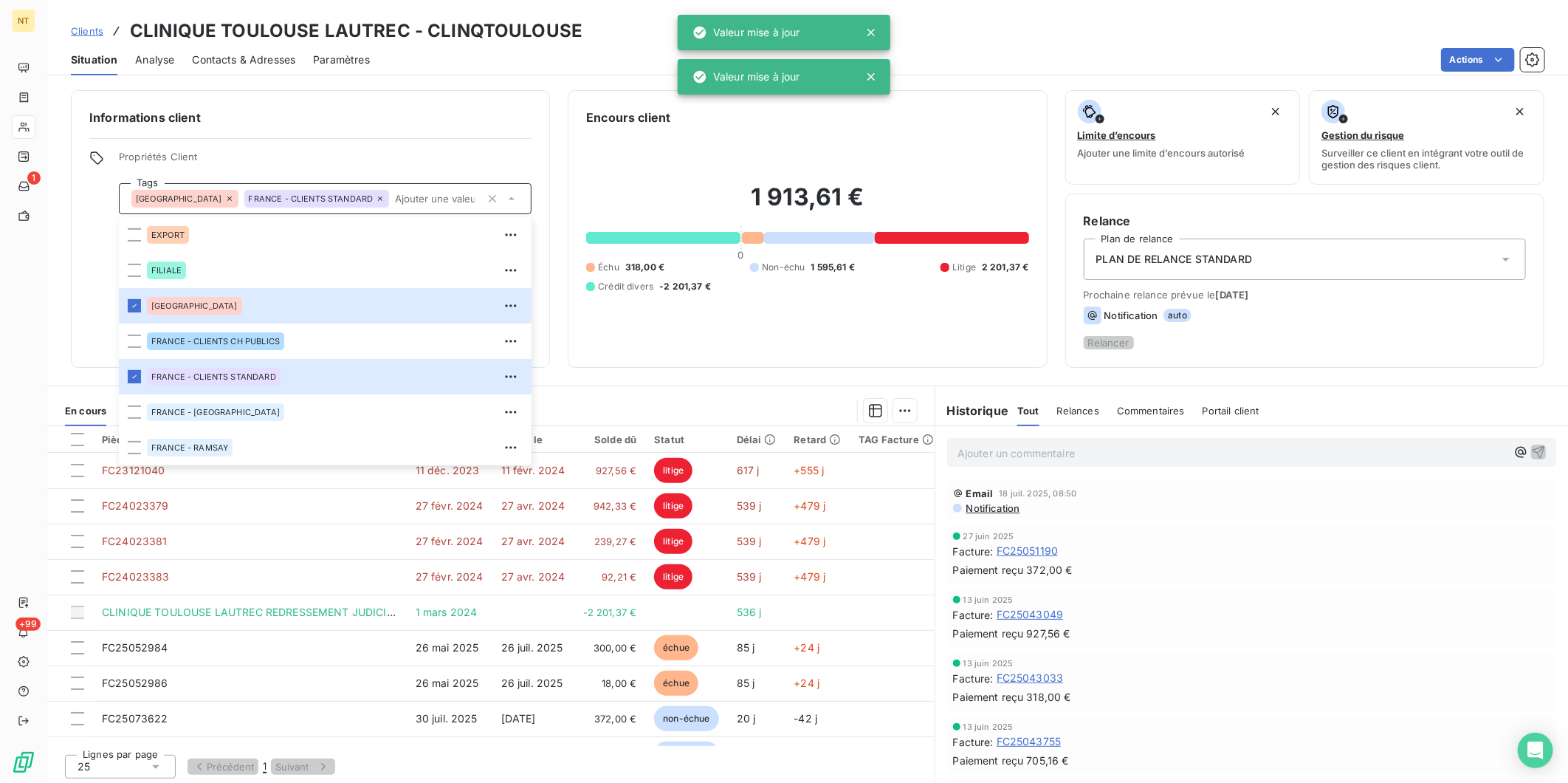
click at [582, 82] on div "Informations client Propriétés Client Tags [GEOGRAPHIC_DATA] [GEOGRAPHIC_DATA] …" at bounding box center [808, 432] width 1521 height 701
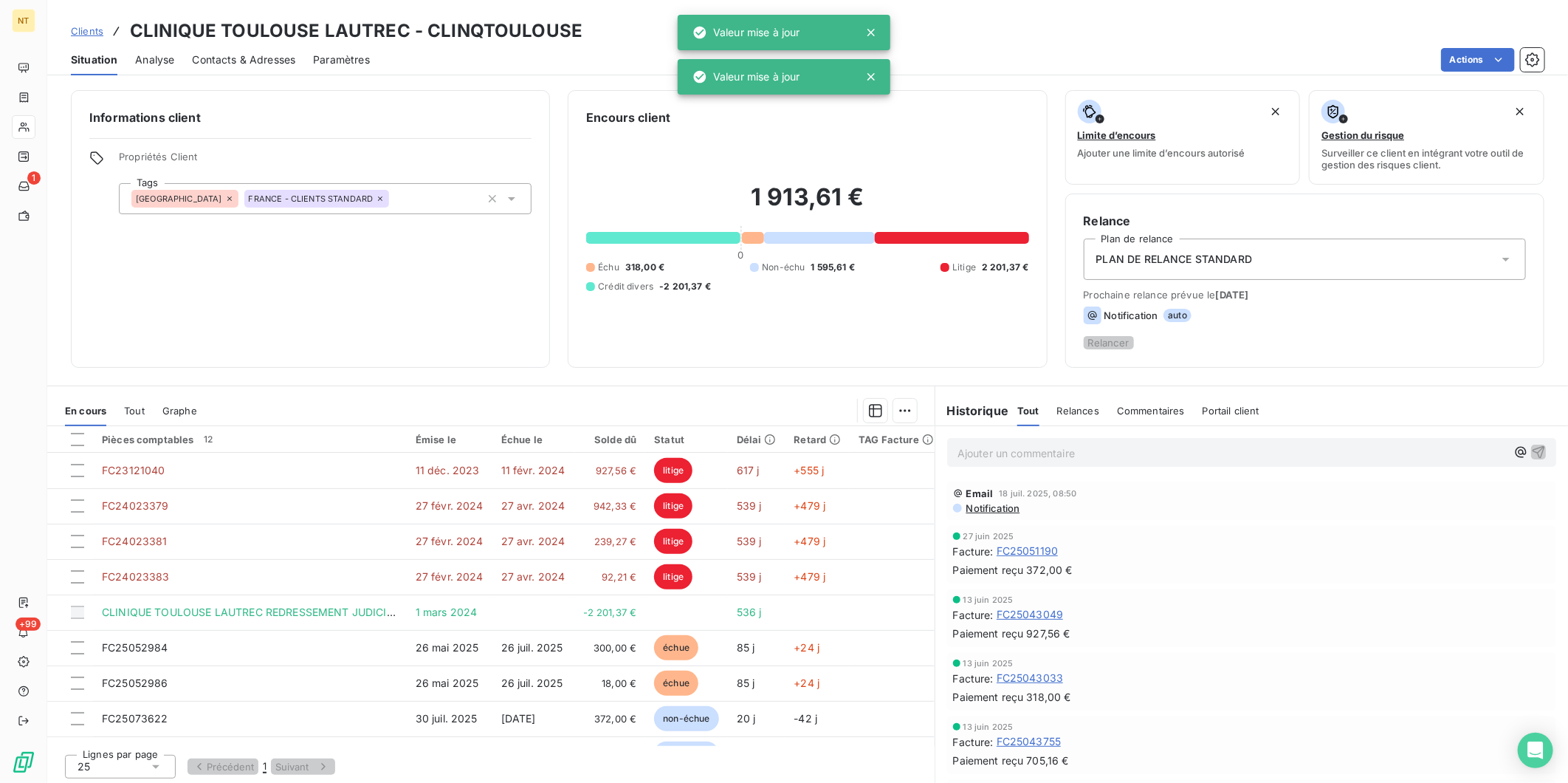
click at [76, 31] on span "Clients" at bounding box center [88, 31] width 33 height 12
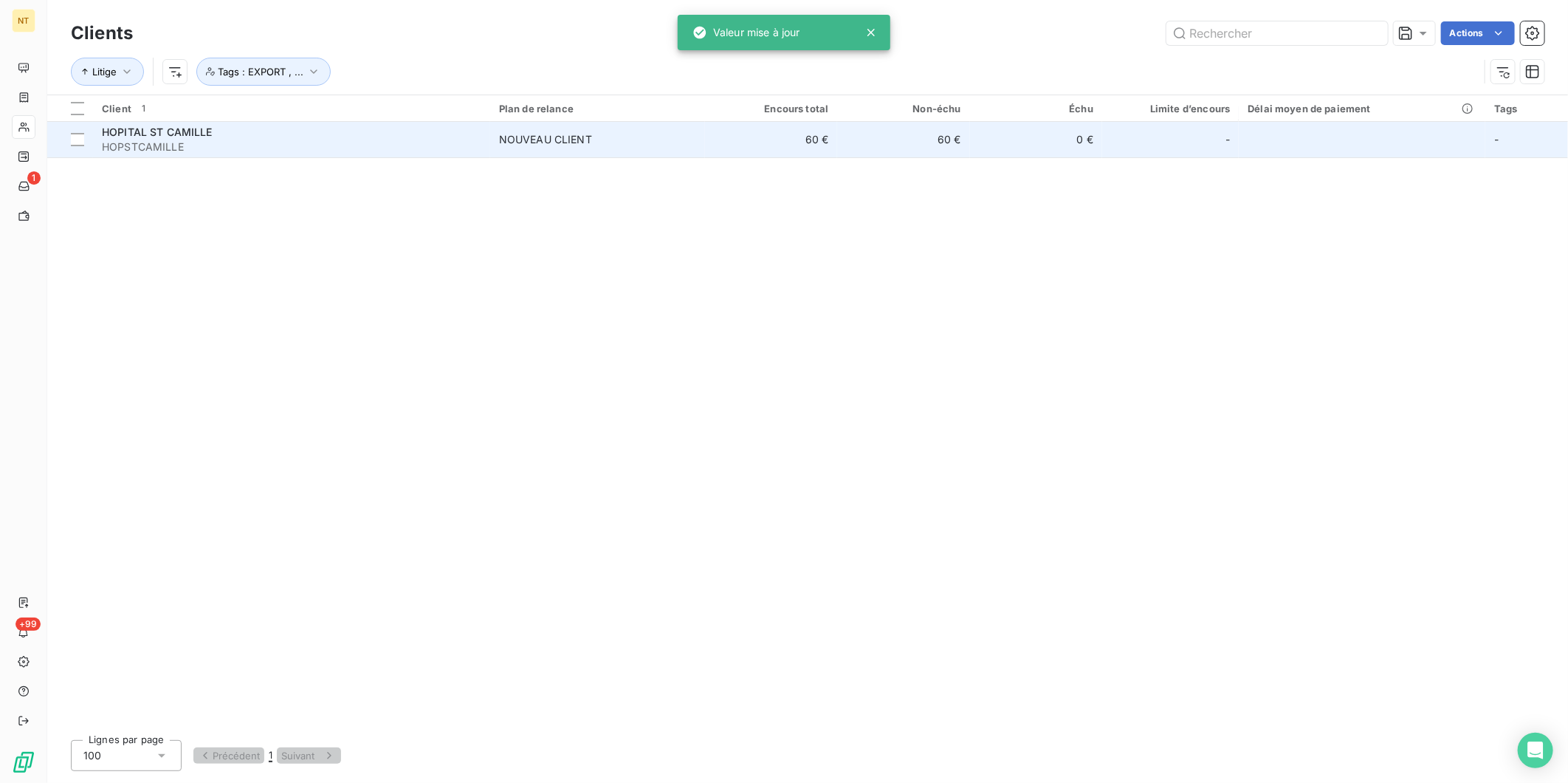
click at [298, 150] on span "HOPSTCAMILLE" at bounding box center [292, 147] width 379 height 15
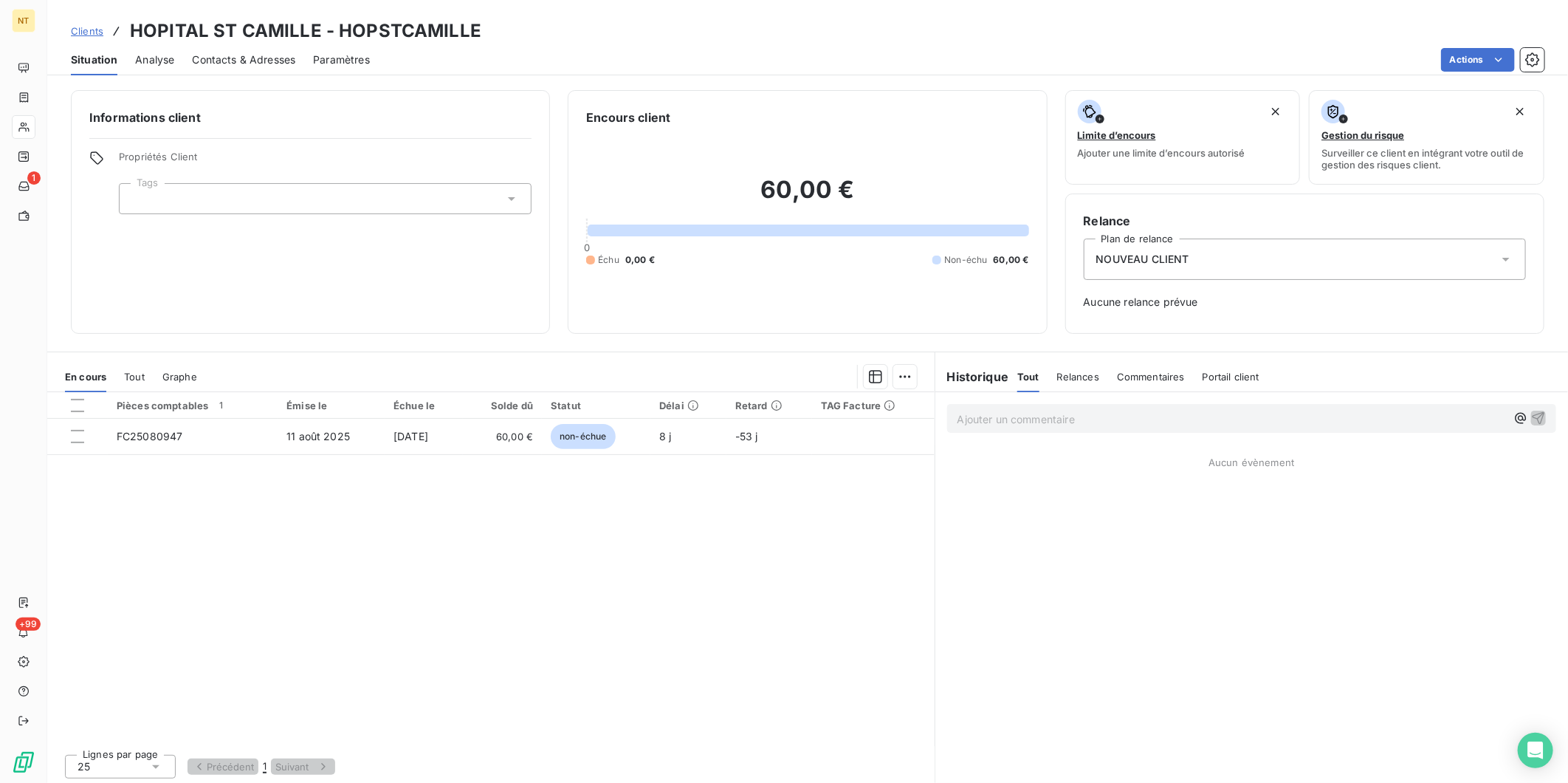
click at [284, 207] on div at bounding box center [324, 198] width 413 height 31
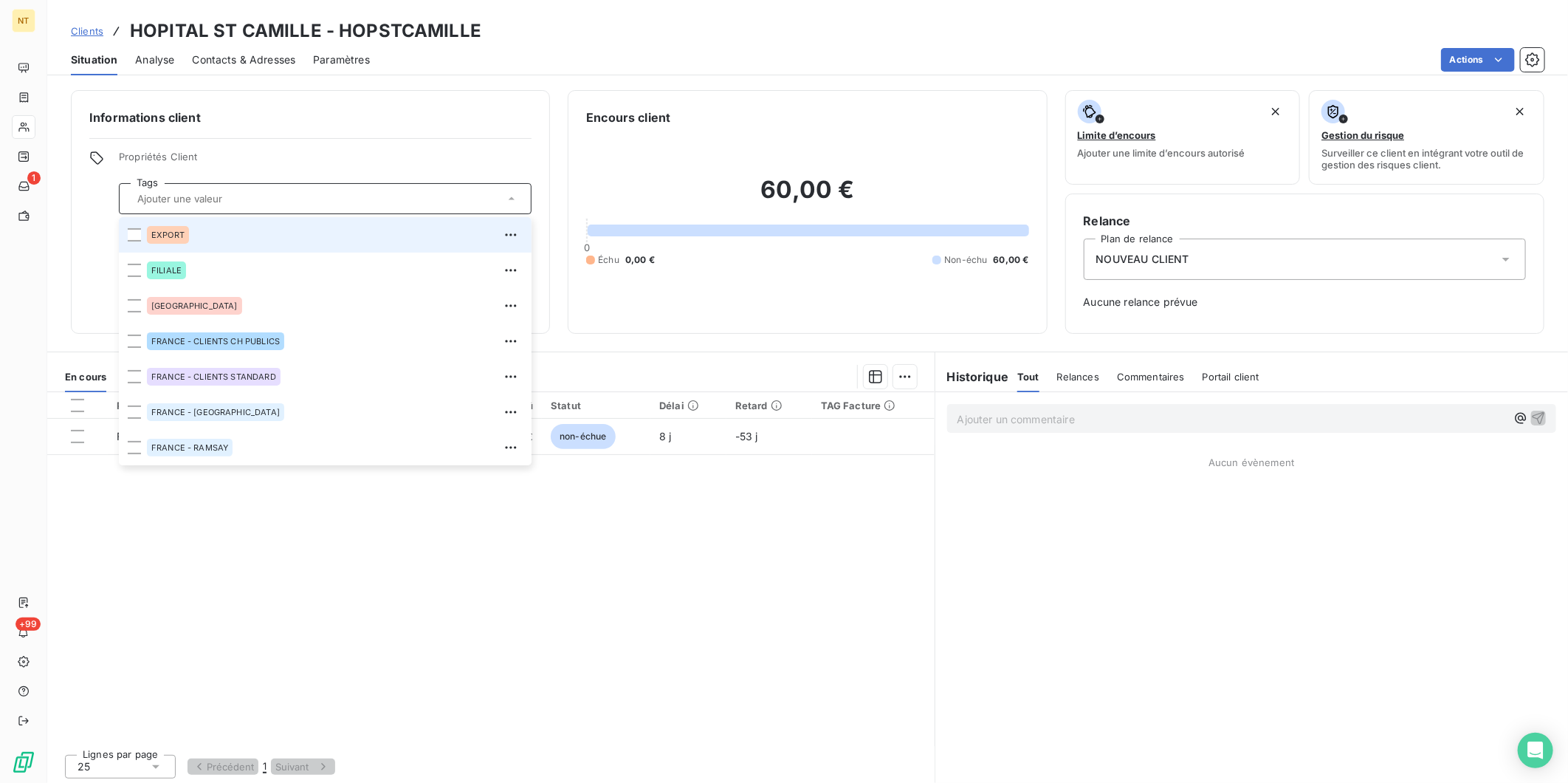
click at [285, 207] on div at bounding box center [324, 198] width 413 height 31
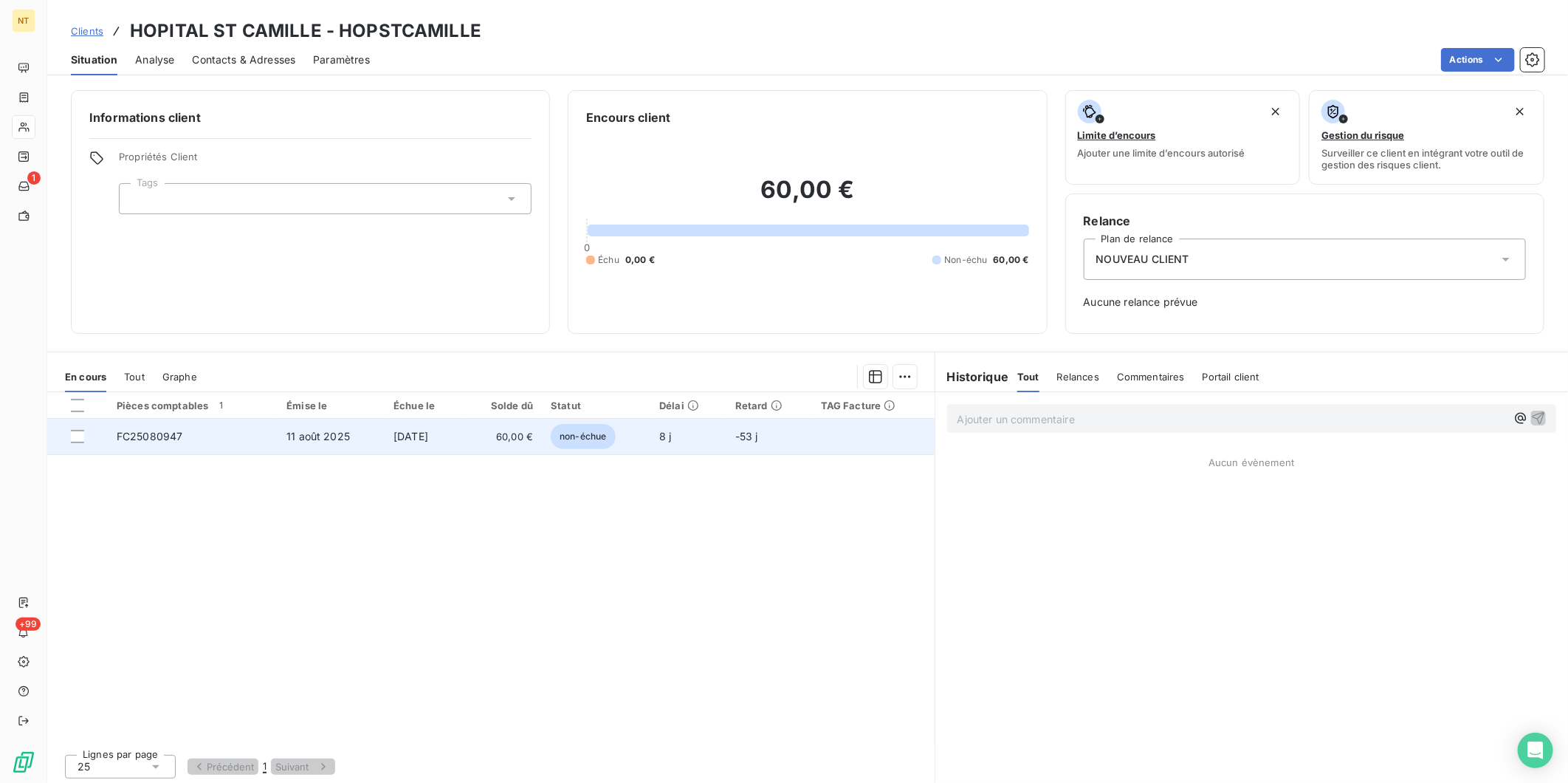
click at [277, 438] on td "11 août 2025" at bounding box center [330, 436] width 107 height 35
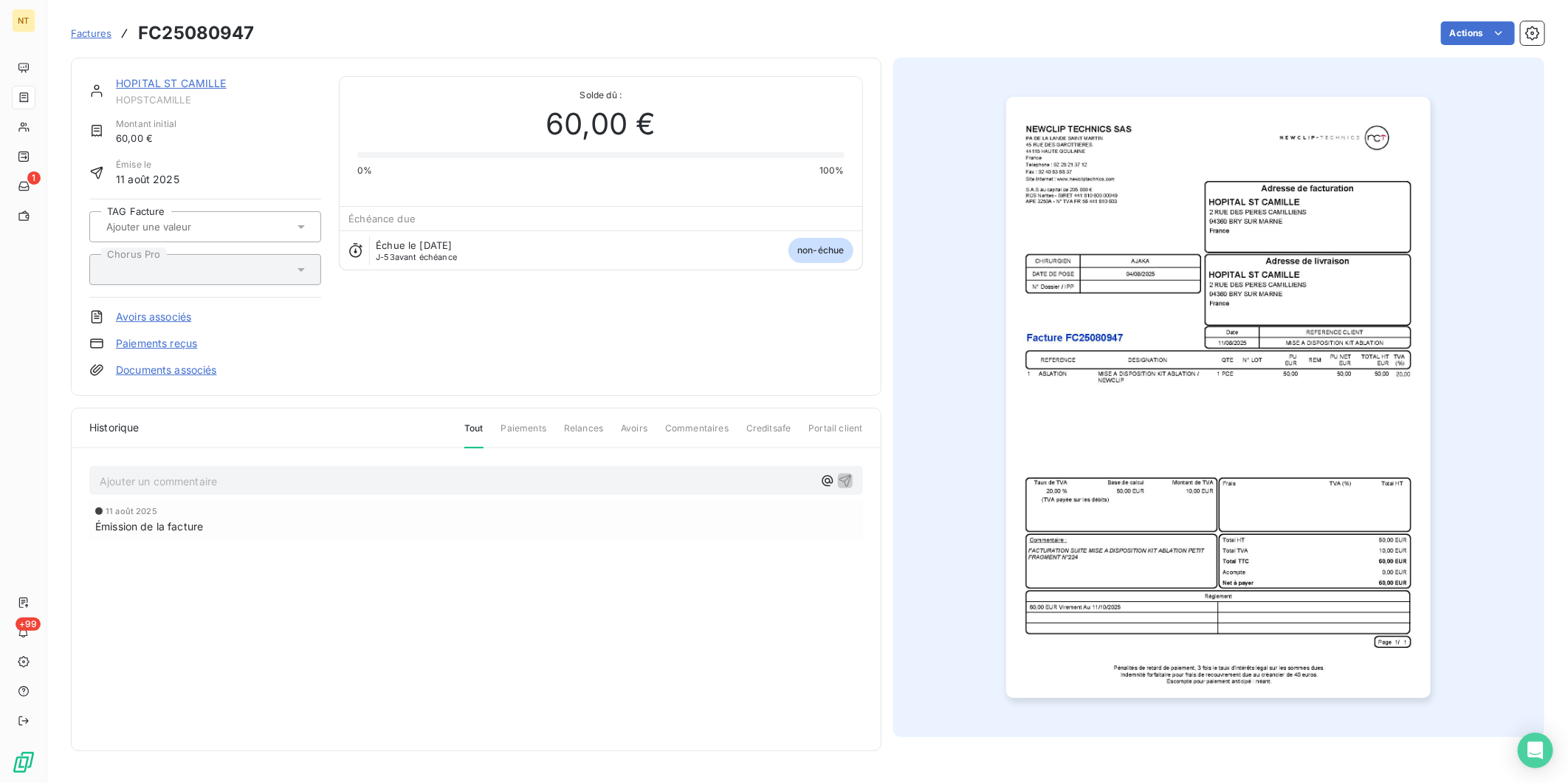
click at [1236, 307] on img "button" at bounding box center [1218, 398] width 425 height 601
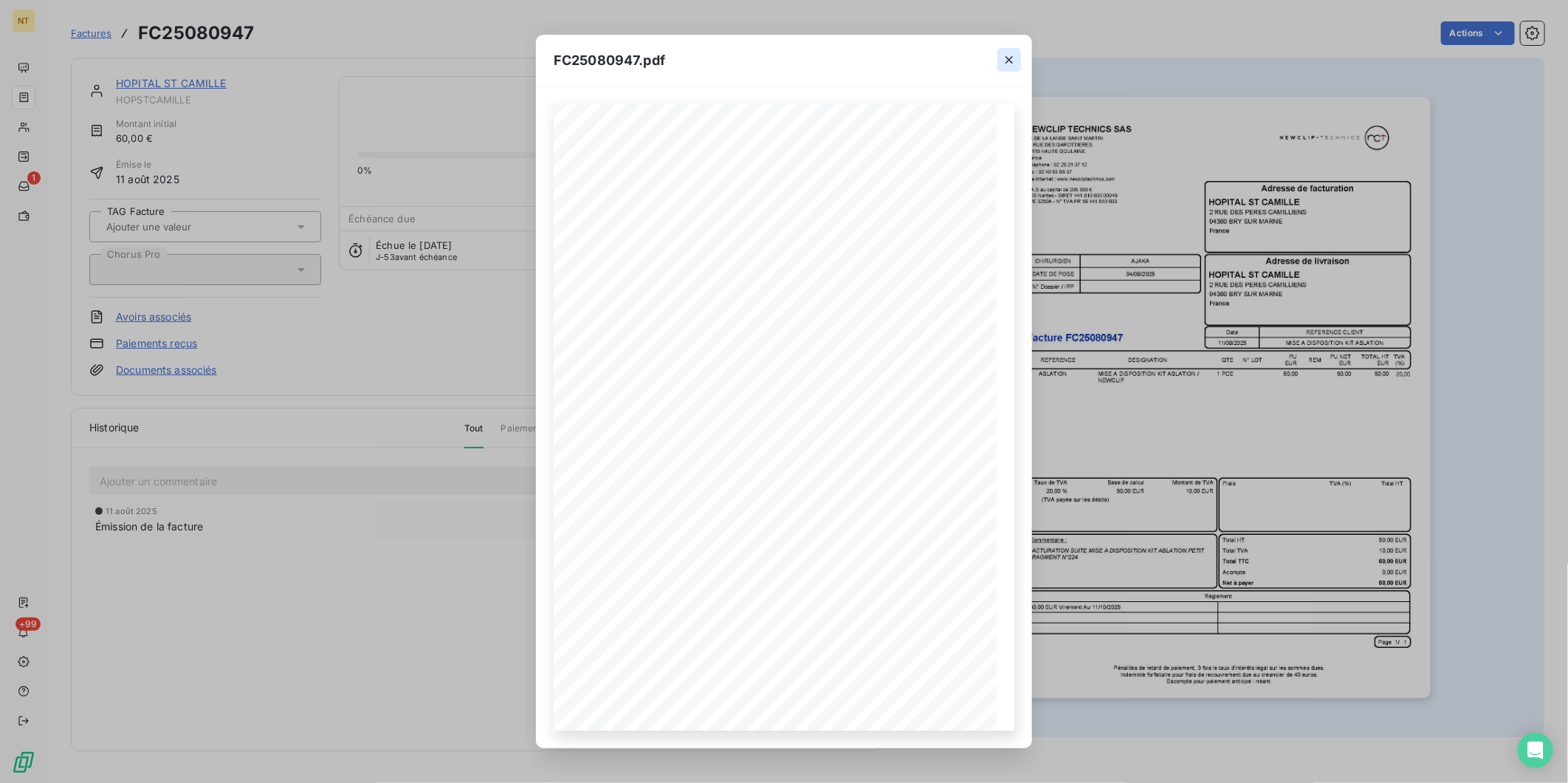
click at [1009, 61] on icon "button" at bounding box center [1009, 59] width 8 height 8
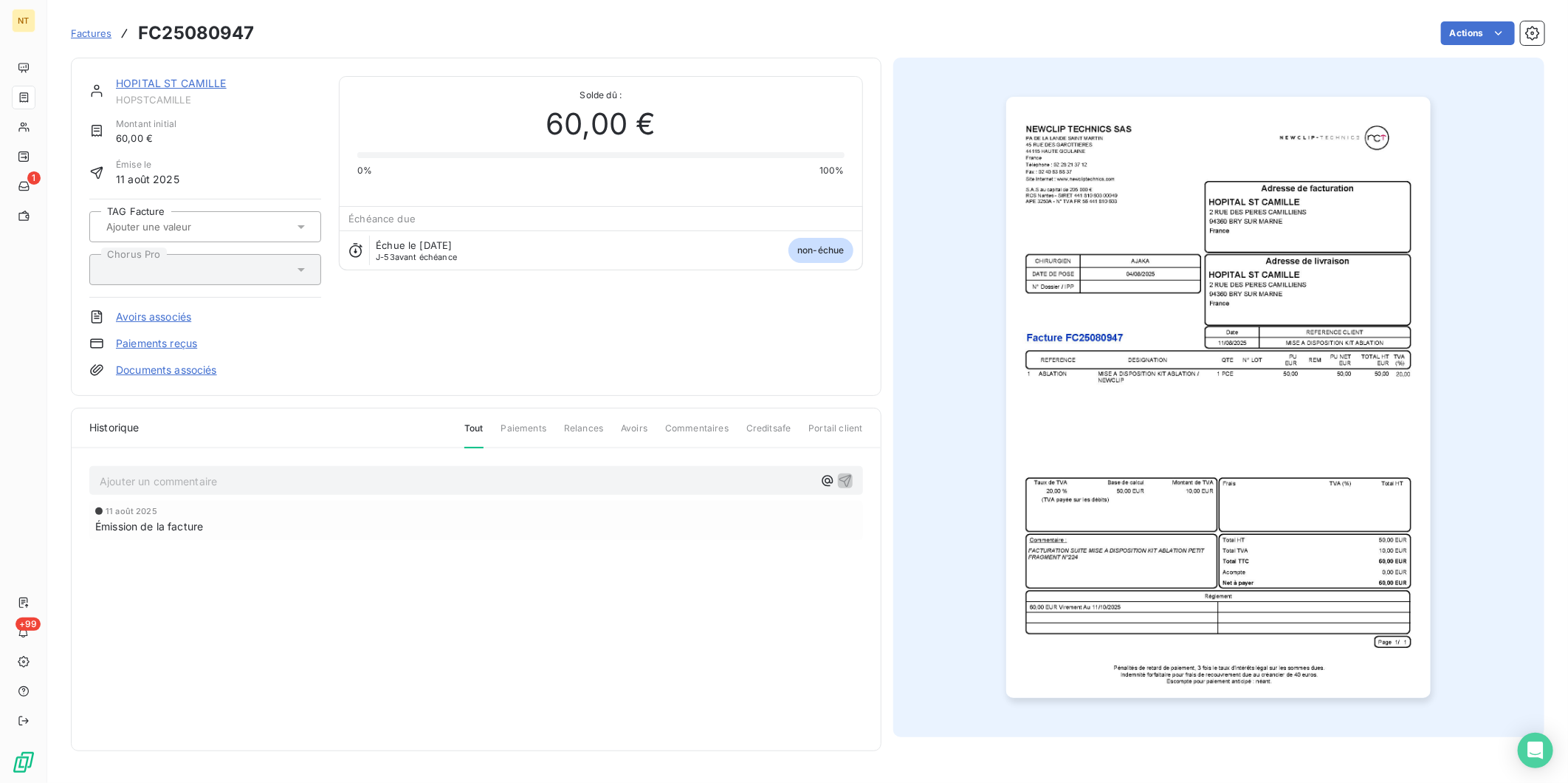
click at [203, 82] on link "HOPITAL ST CAMILLE" at bounding box center [171, 82] width 111 height 13
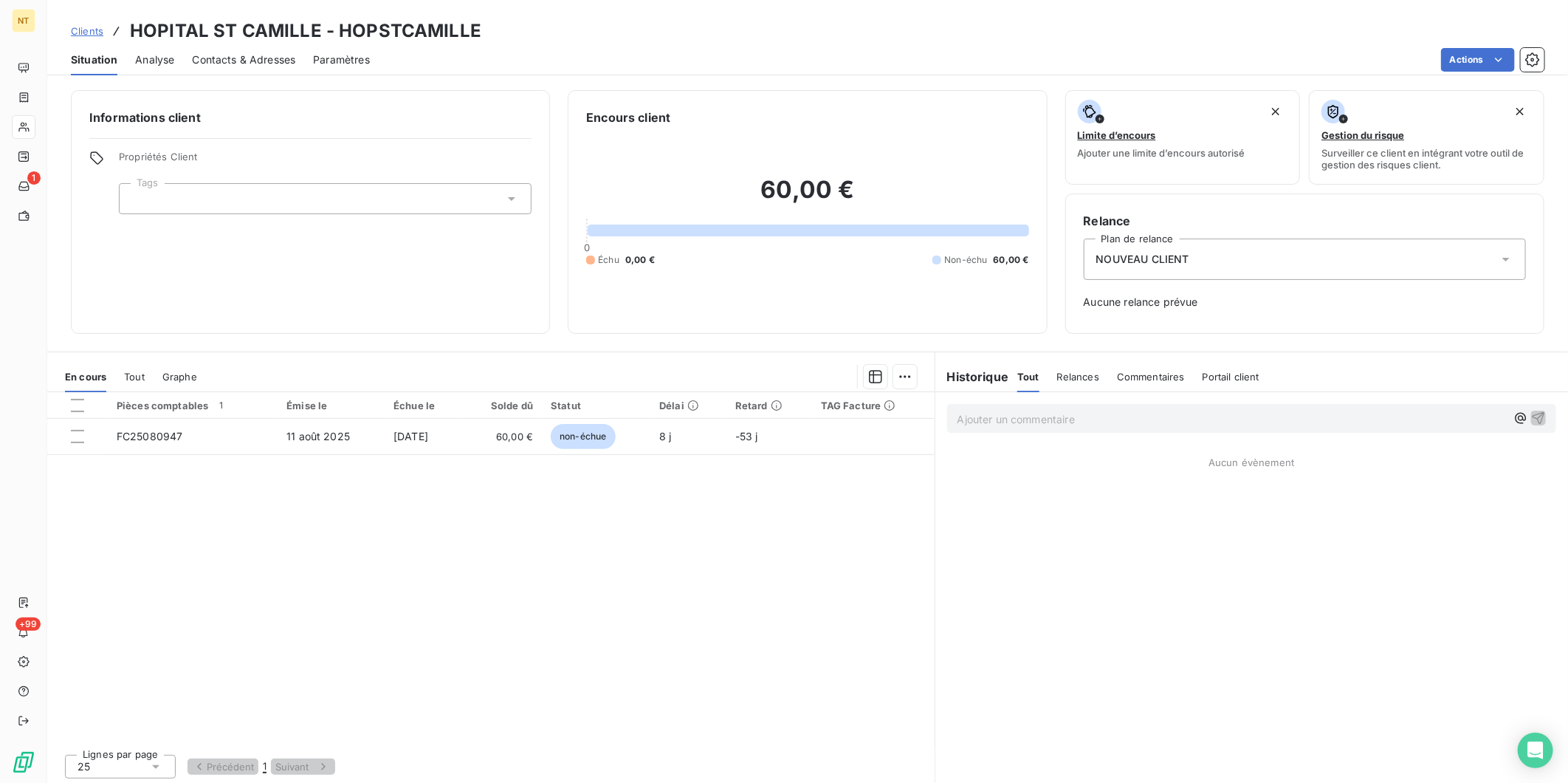
click at [292, 193] on div at bounding box center [324, 198] width 413 height 31
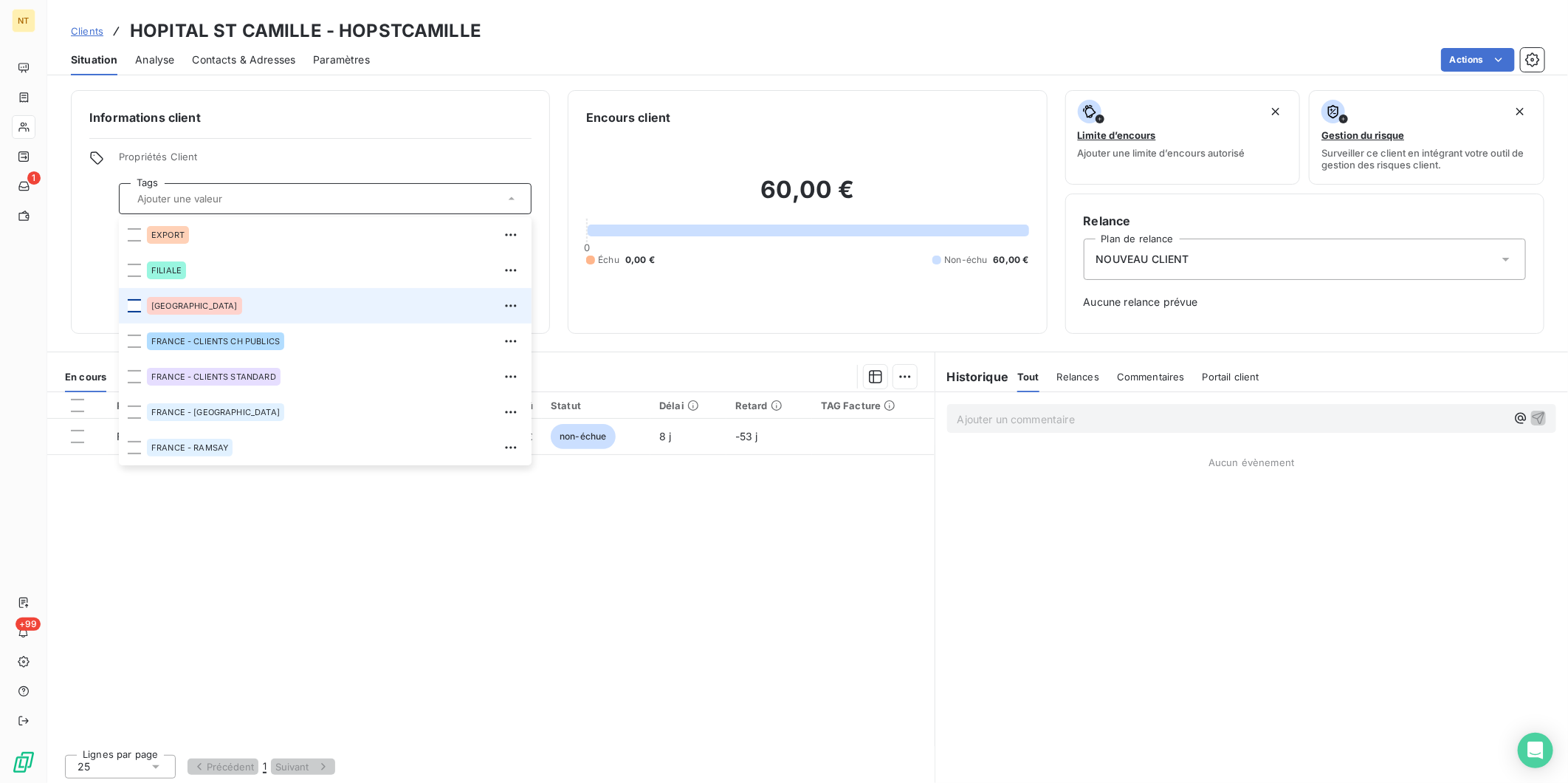
click at [135, 306] on div at bounding box center [134, 305] width 13 height 13
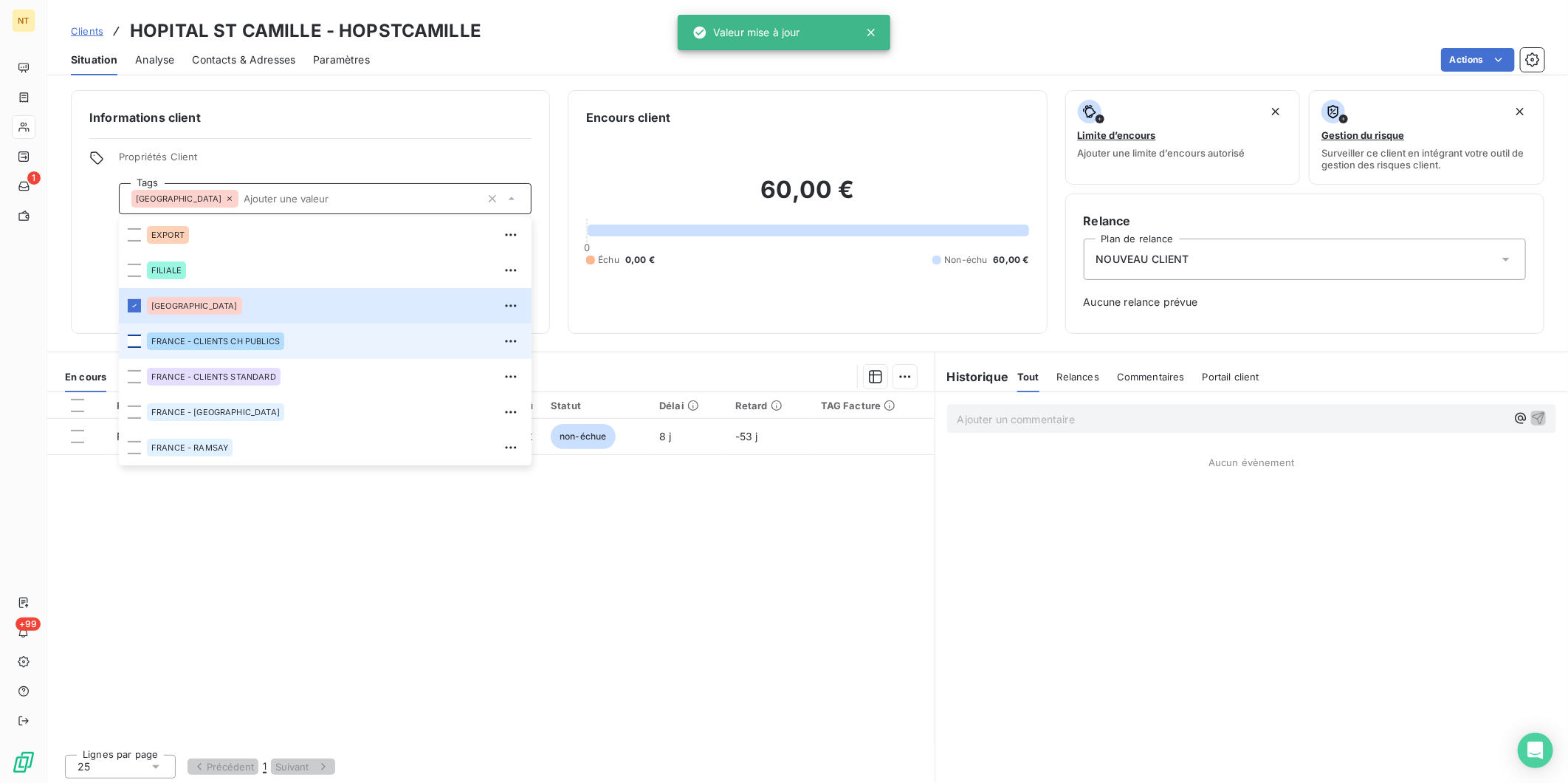
click at [135, 341] on div at bounding box center [134, 341] width 13 height 13
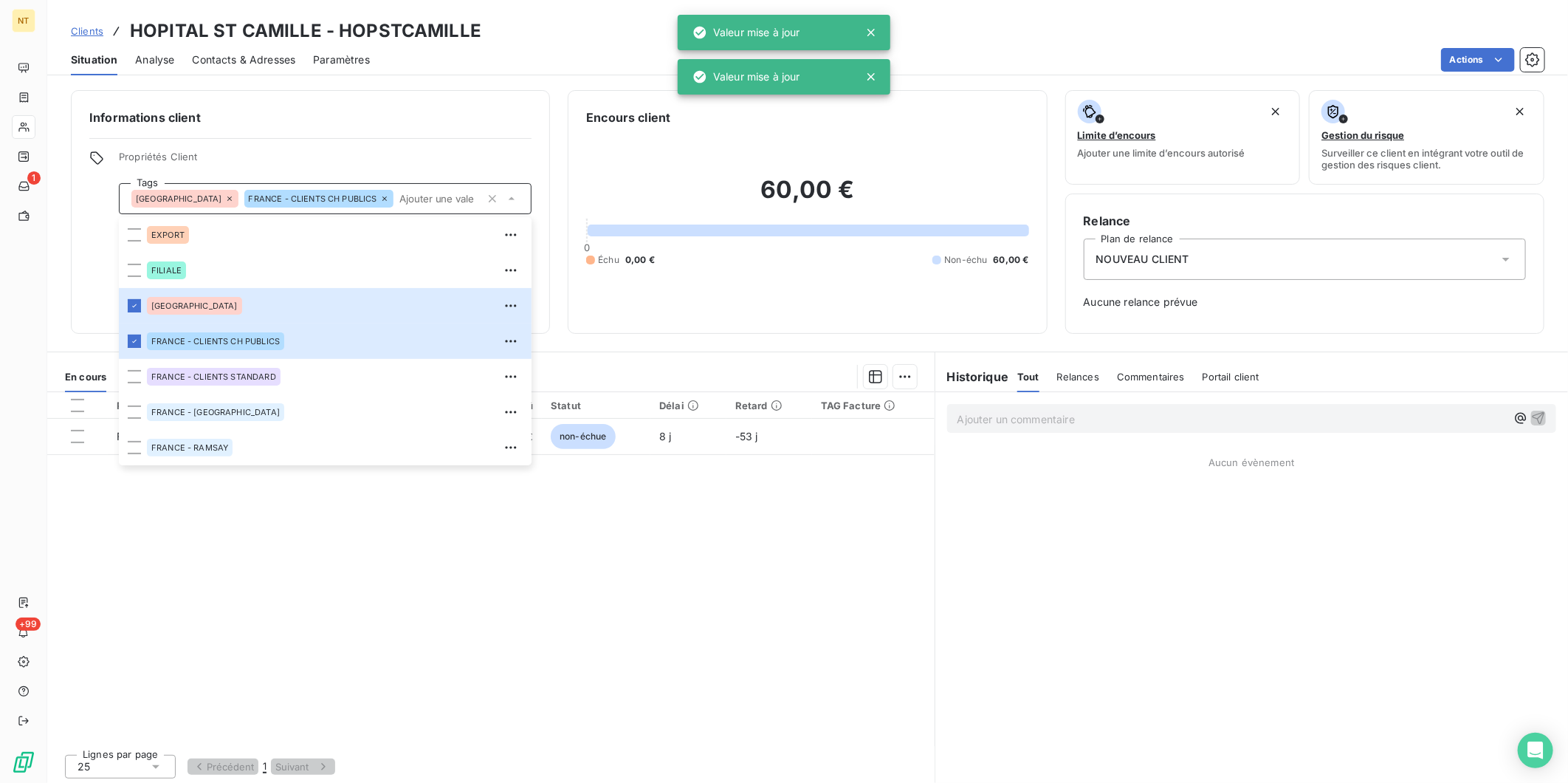
click at [1236, 256] on div "NOUVEAU CLIENT" at bounding box center [1305, 259] width 442 height 41
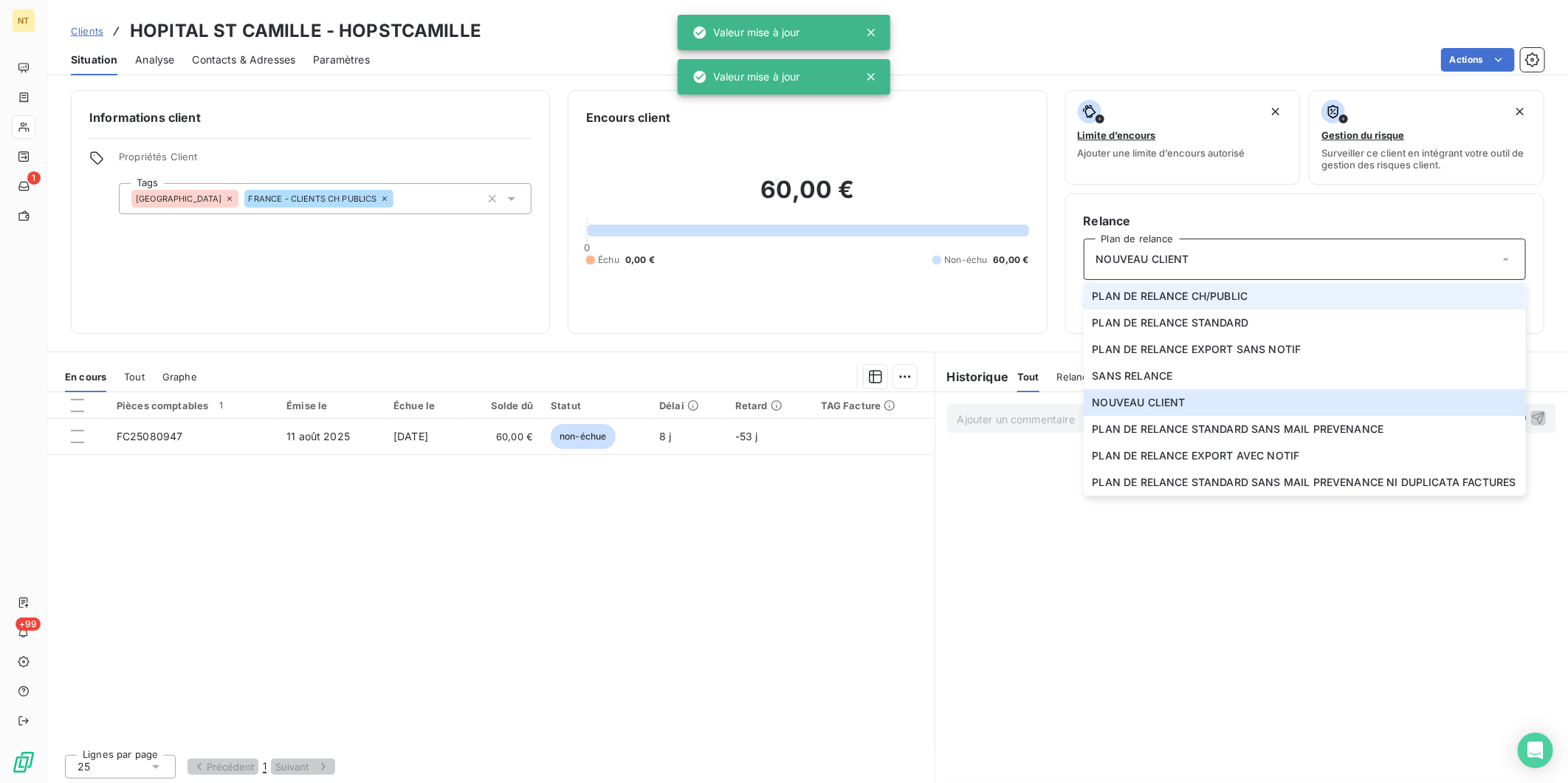
click at [1222, 300] on span "PLAN DE RELANCE CH/PUBLIC" at bounding box center [1171, 295] width 156 height 15
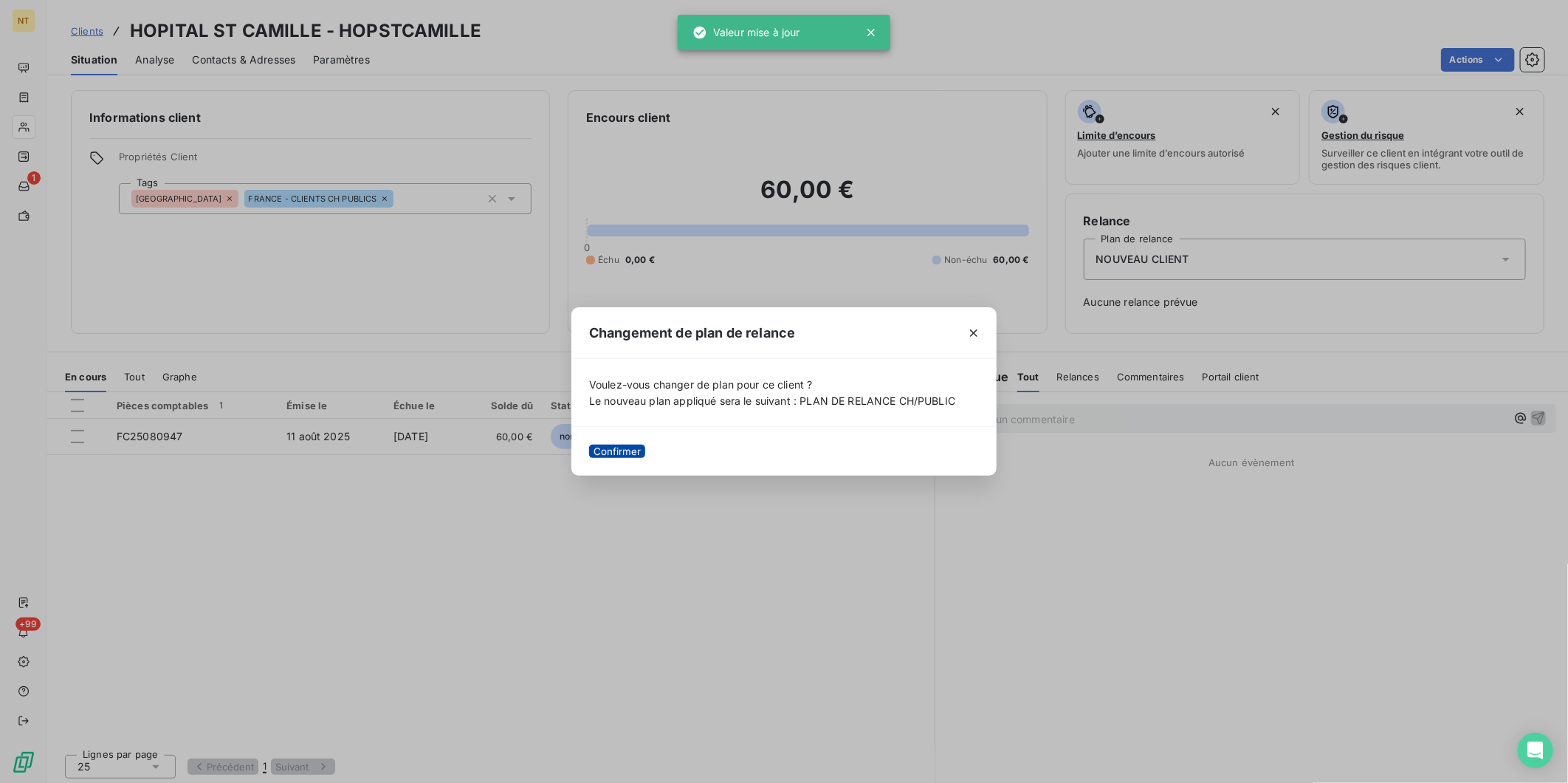
click at [623, 452] on button "Confirmer" at bounding box center [616, 451] width 56 height 13
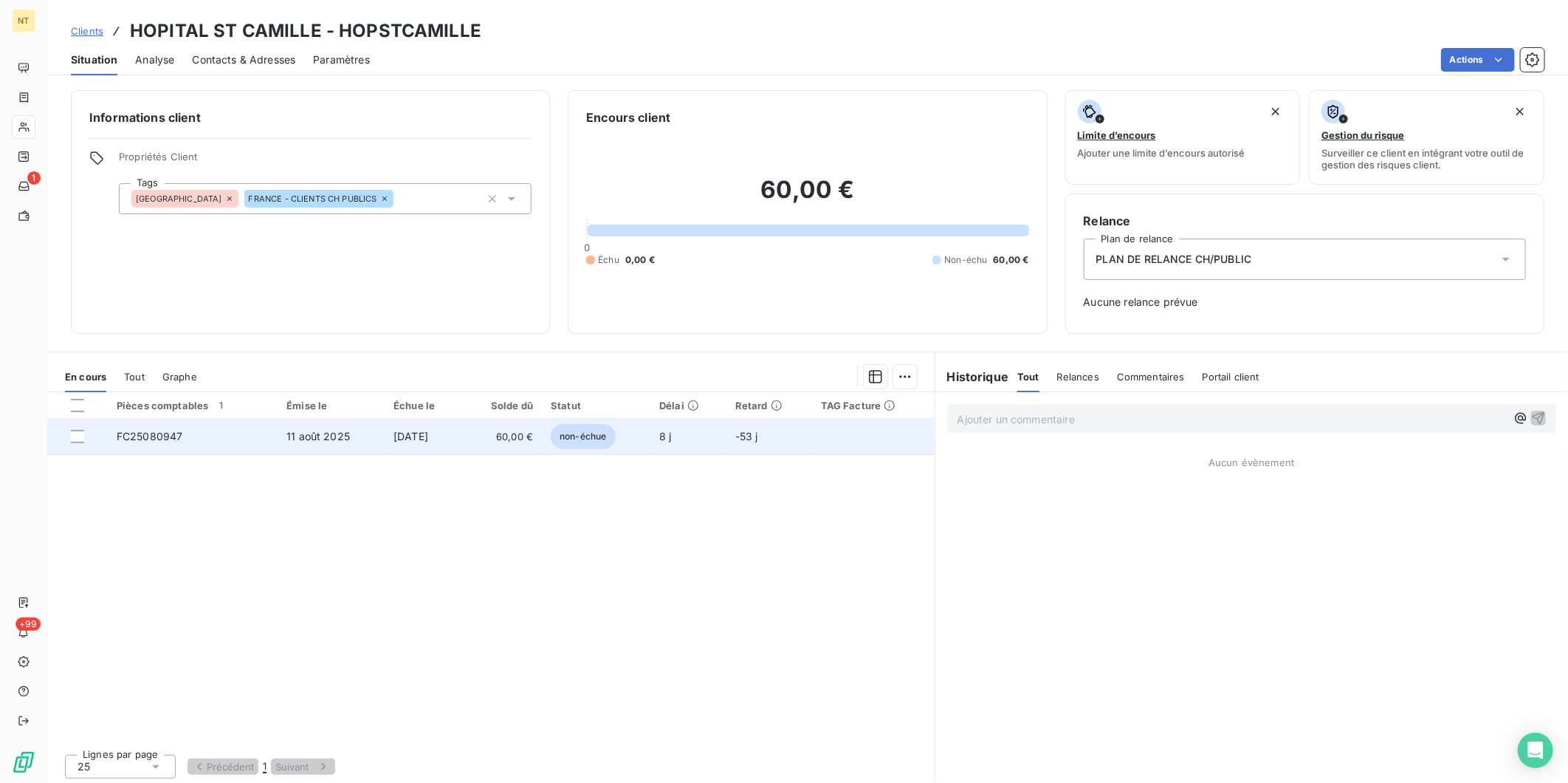
click at [304, 443] on td "11 août 2025" at bounding box center [330, 436] width 107 height 35
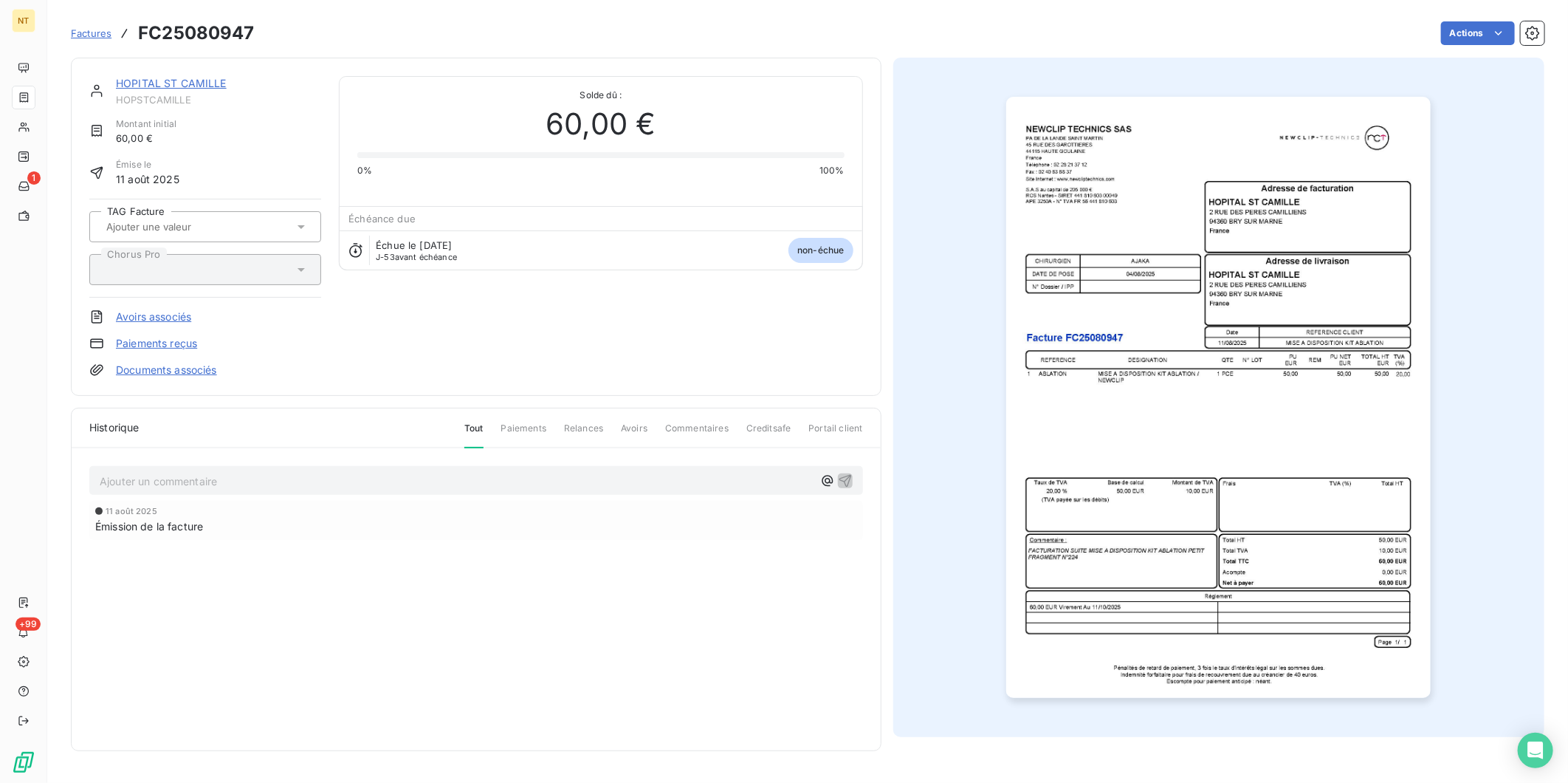
click at [165, 88] on link "HOPITAL ST CAMILLE" at bounding box center [171, 82] width 111 height 13
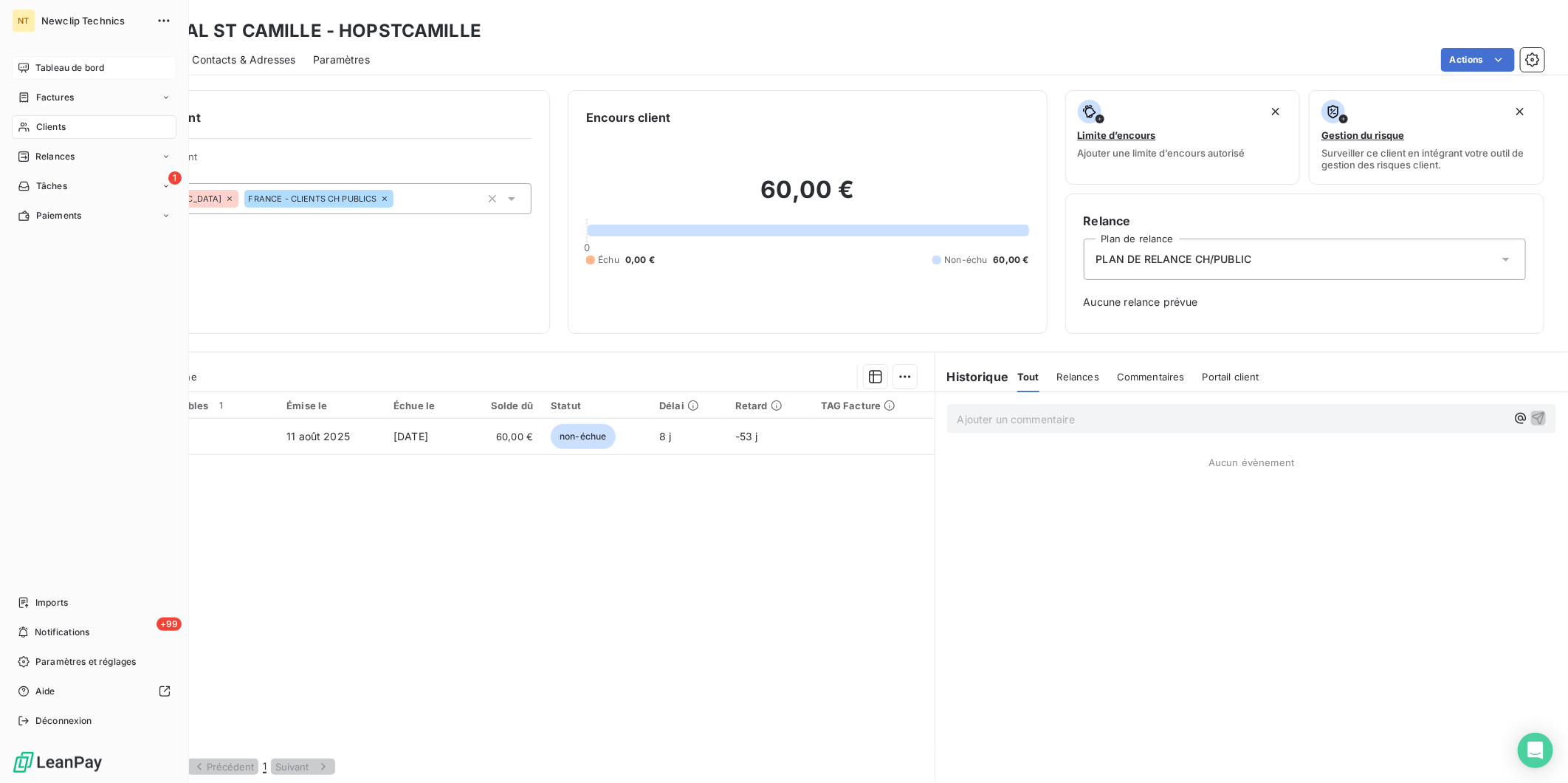
click at [60, 66] on span "Tableau de bord" at bounding box center [70, 67] width 69 height 13
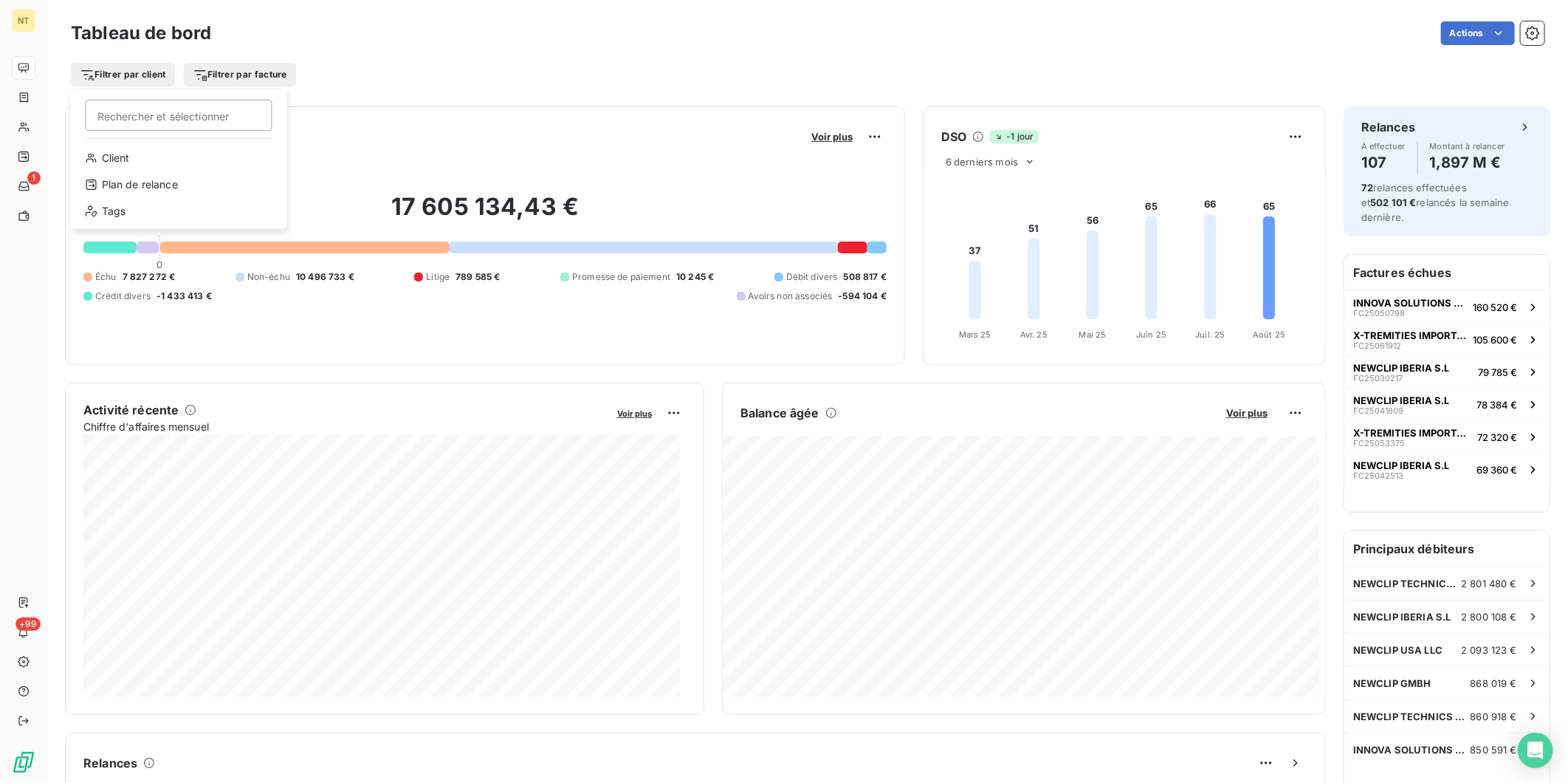
click at [150, 76] on html "NT 1 +99 Tableau de bord Actions Filtrer par client Rechercher et sélectionner …" at bounding box center [784, 392] width 1568 height 783
click at [128, 203] on div "Tags" at bounding box center [179, 211] width 204 height 24
click at [366, 115] on div at bounding box center [407, 113] width 213 height 31
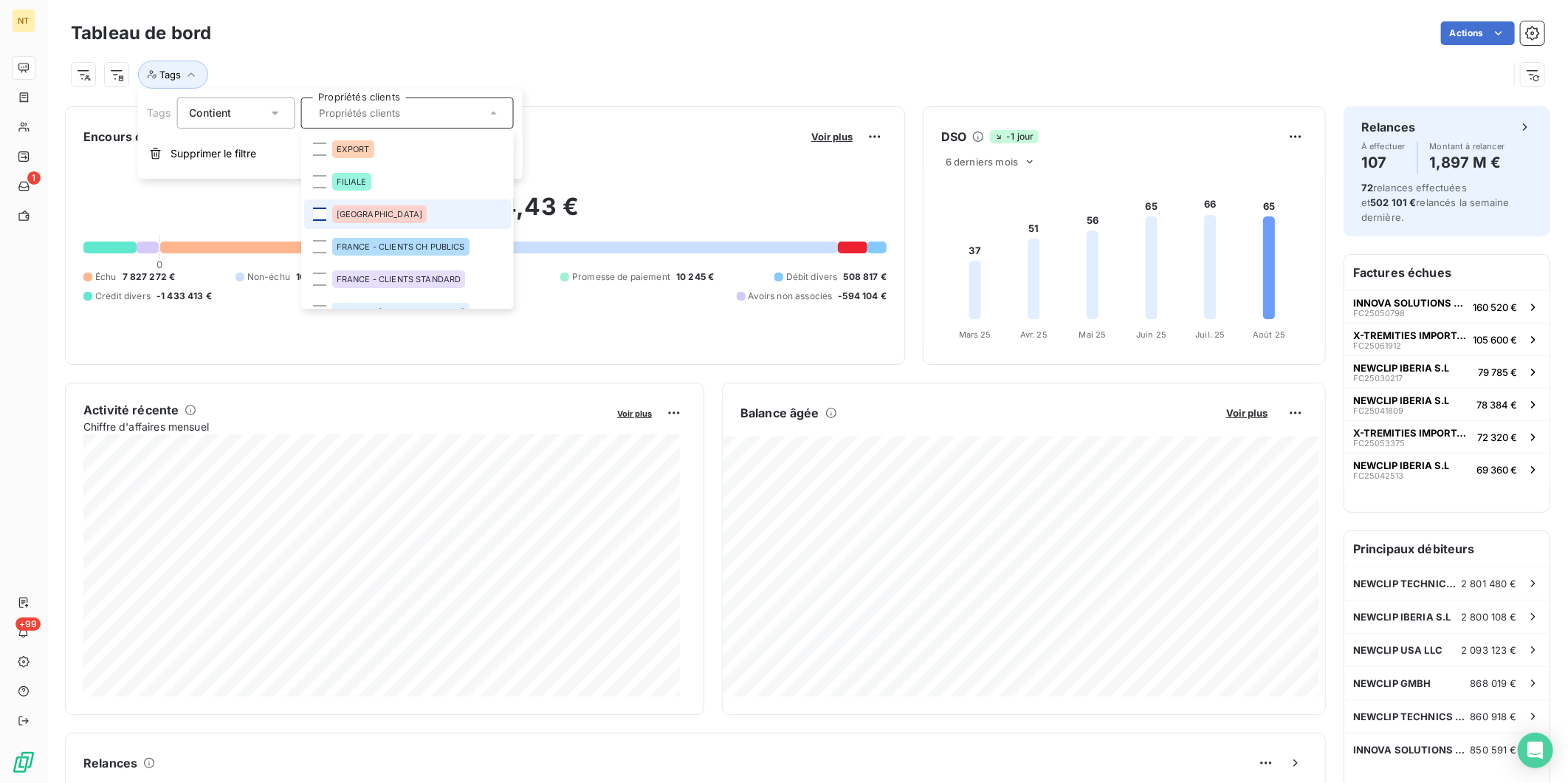
click at [314, 211] on div at bounding box center [318, 214] width 13 height 13
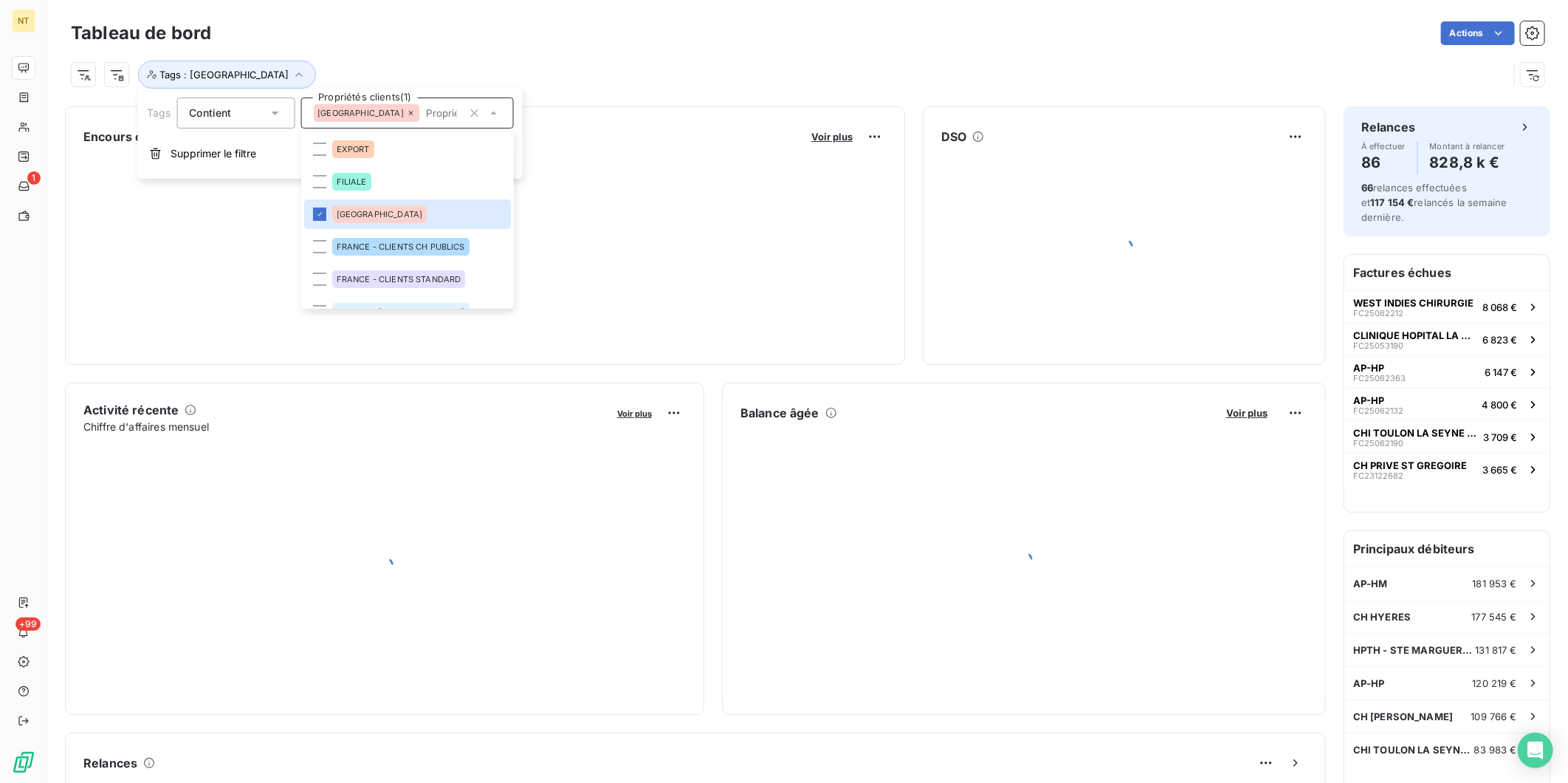
click at [614, 55] on div "Tags : [GEOGRAPHIC_DATA]" at bounding box center [808, 69] width 1474 height 39
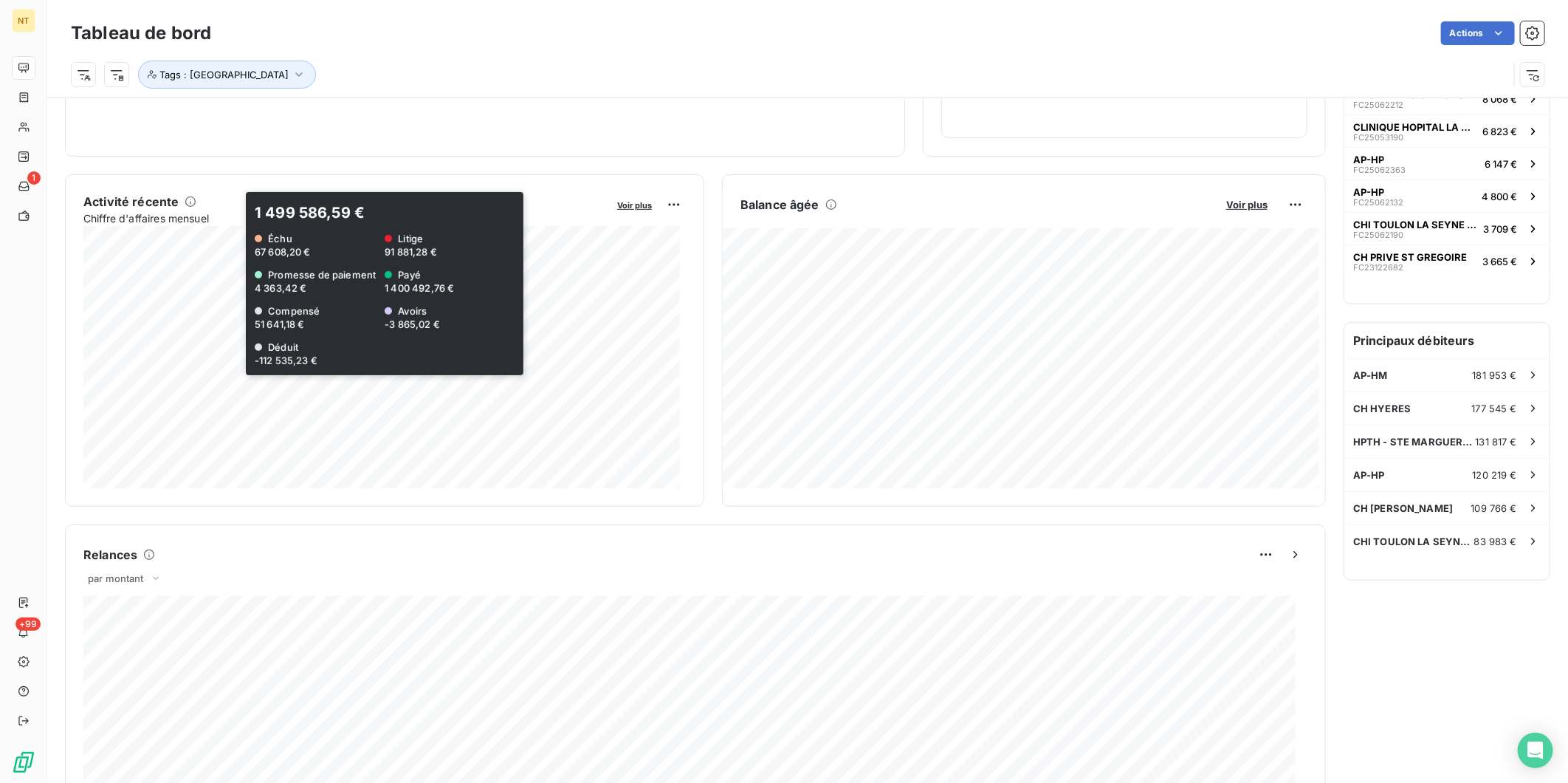
scroll to position [82, 0]
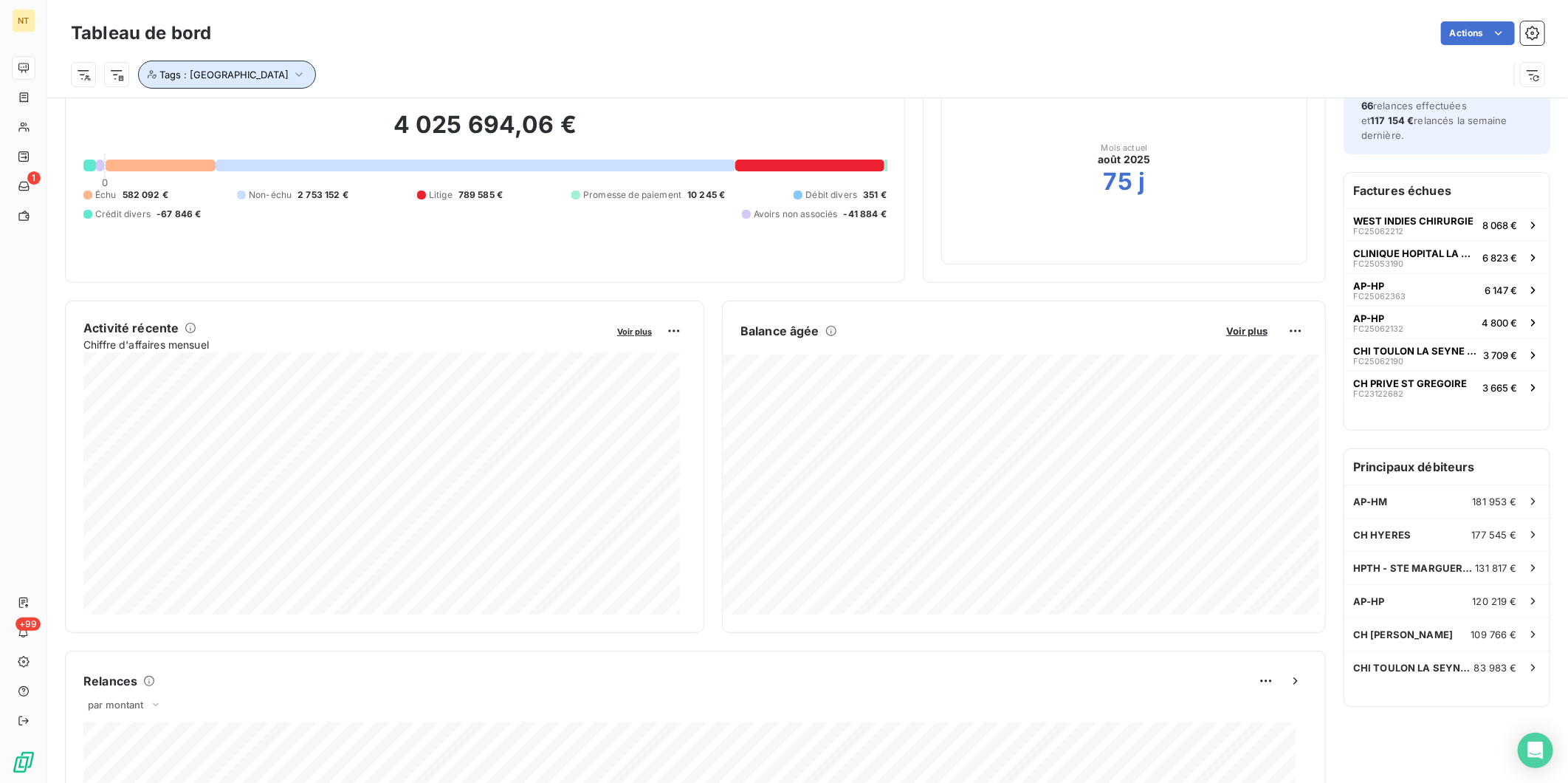
click at [249, 79] on button "Tags : [GEOGRAPHIC_DATA]" at bounding box center [227, 75] width 178 height 28
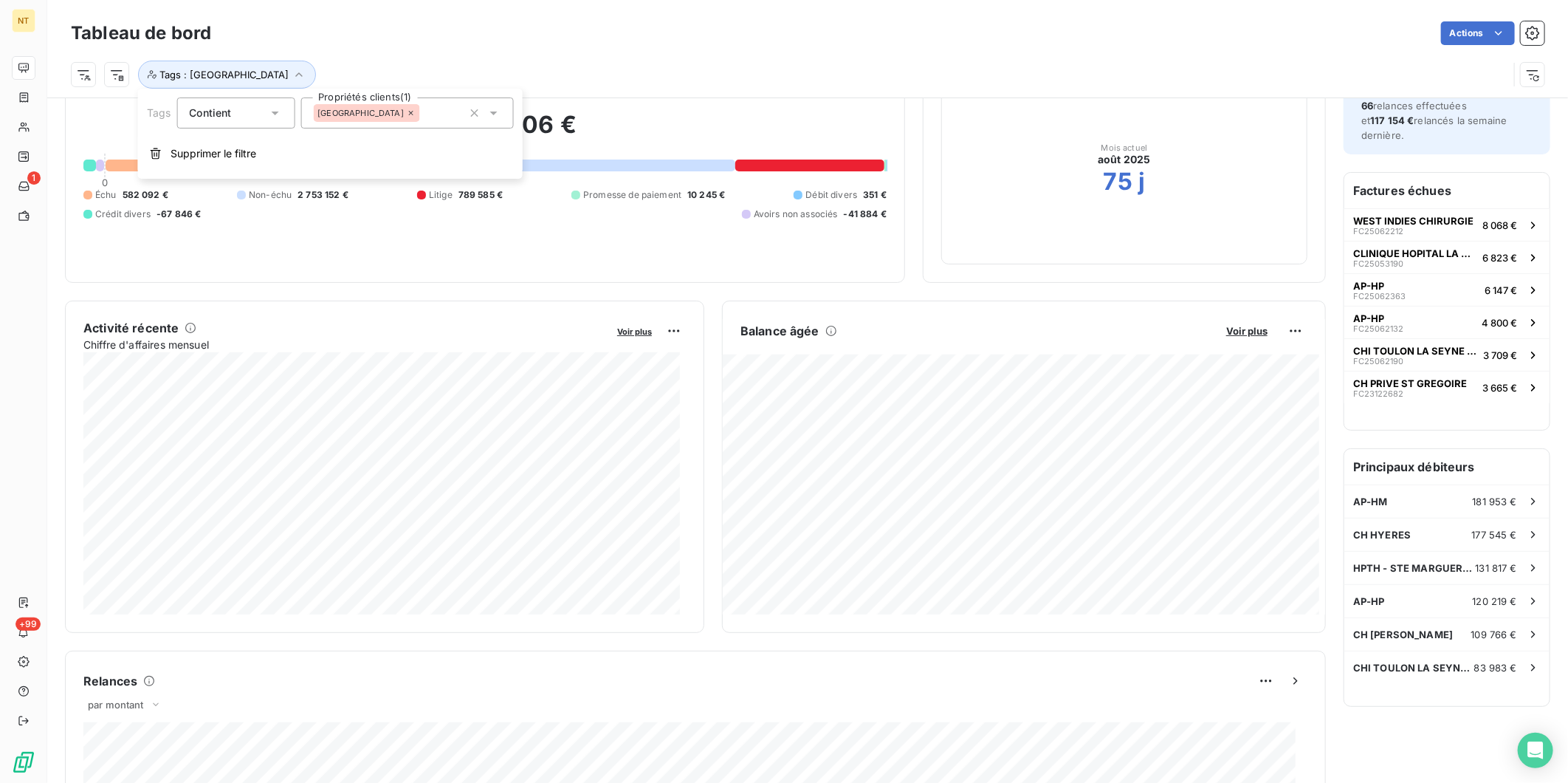
click at [245, 158] on span "Supprimer le filtre" at bounding box center [214, 153] width 86 height 15
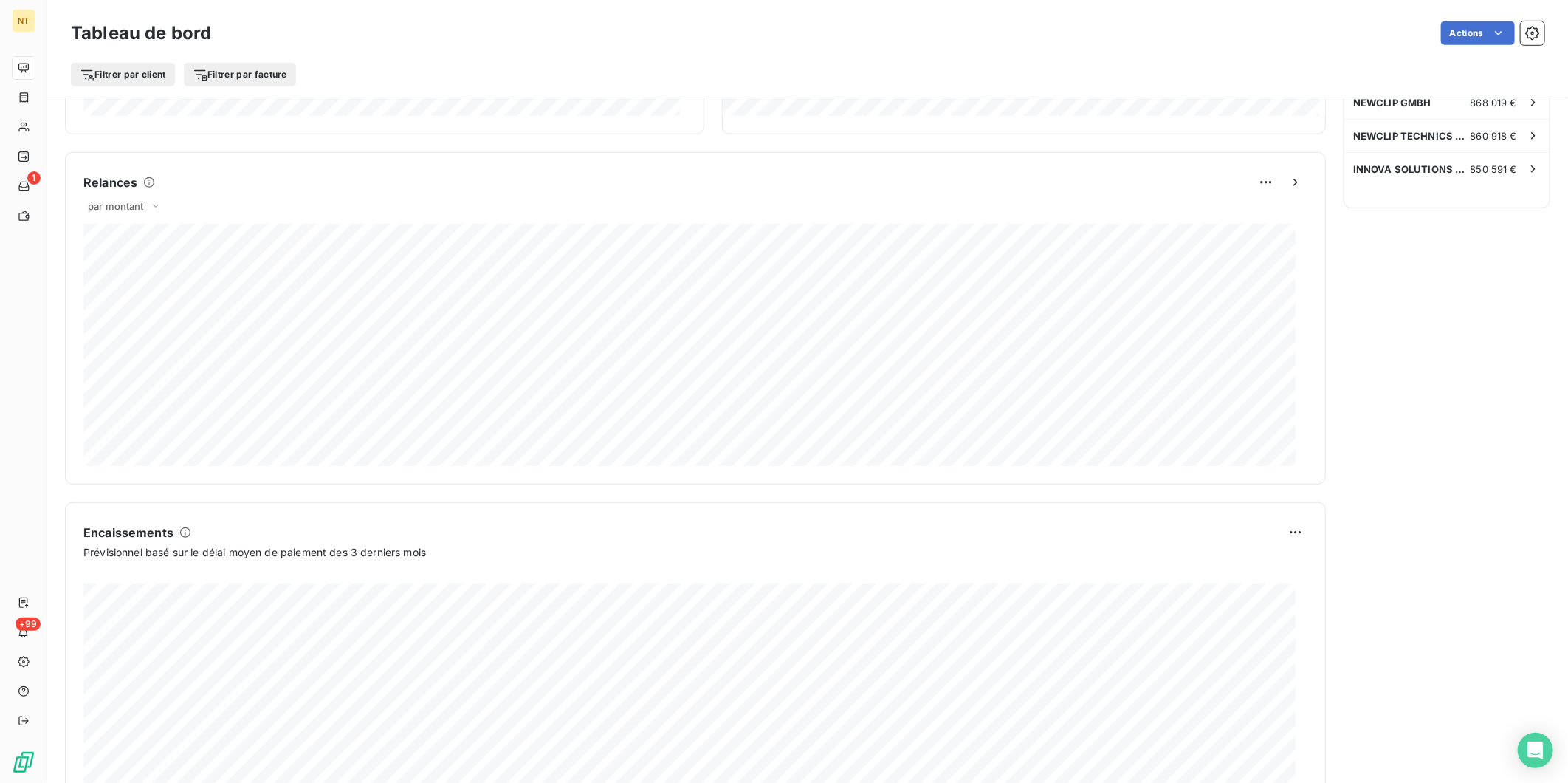
scroll to position [656, 0]
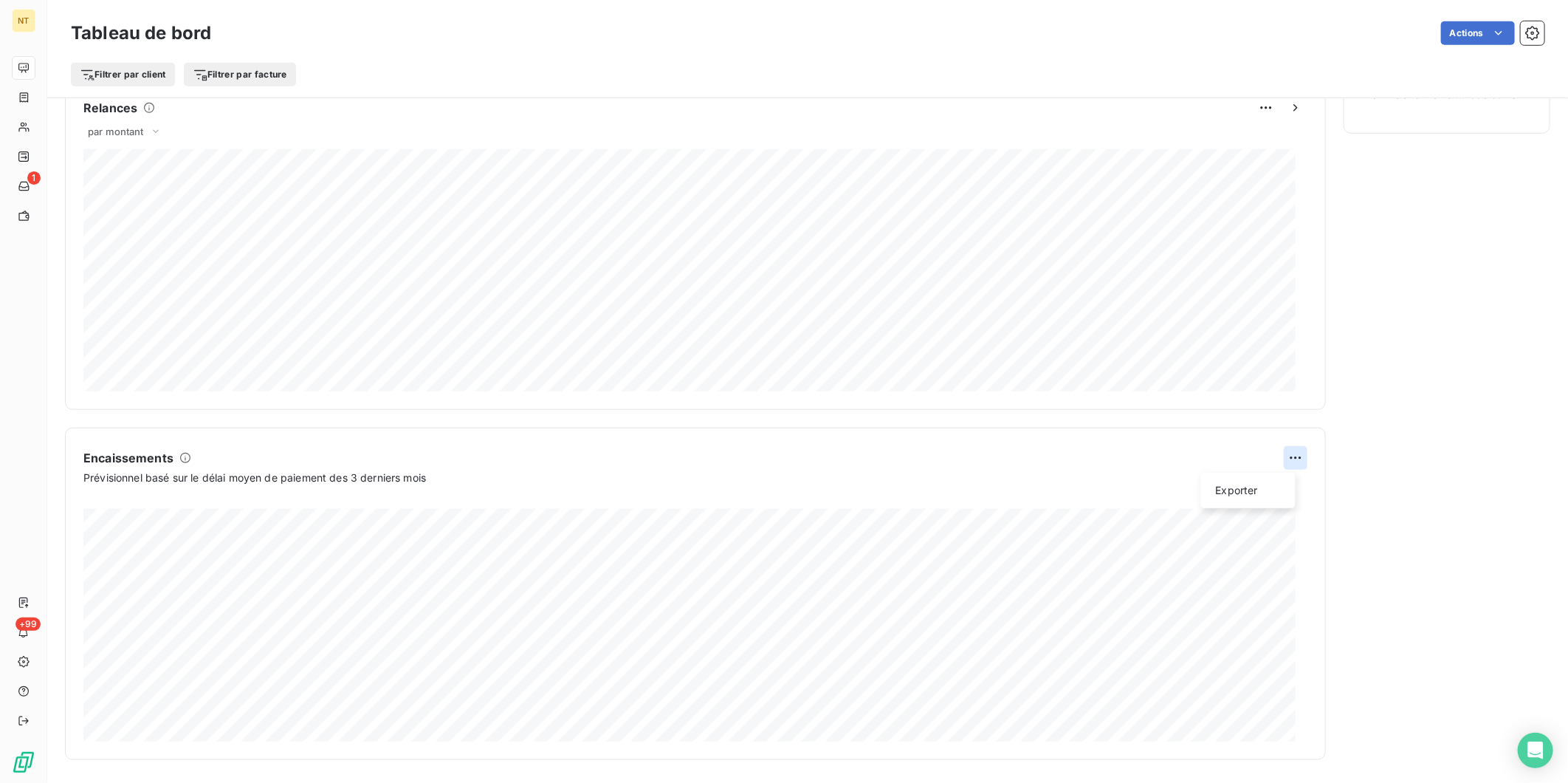
click at [1286, 459] on html "NT 1 +99 Tableau de bord Actions Filtrer par client Filtrer par facture Encours…" at bounding box center [784, 392] width 1568 height 783
click at [1243, 495] on div "Exporter" at bounding box center [1248, 490] width 82 height 24
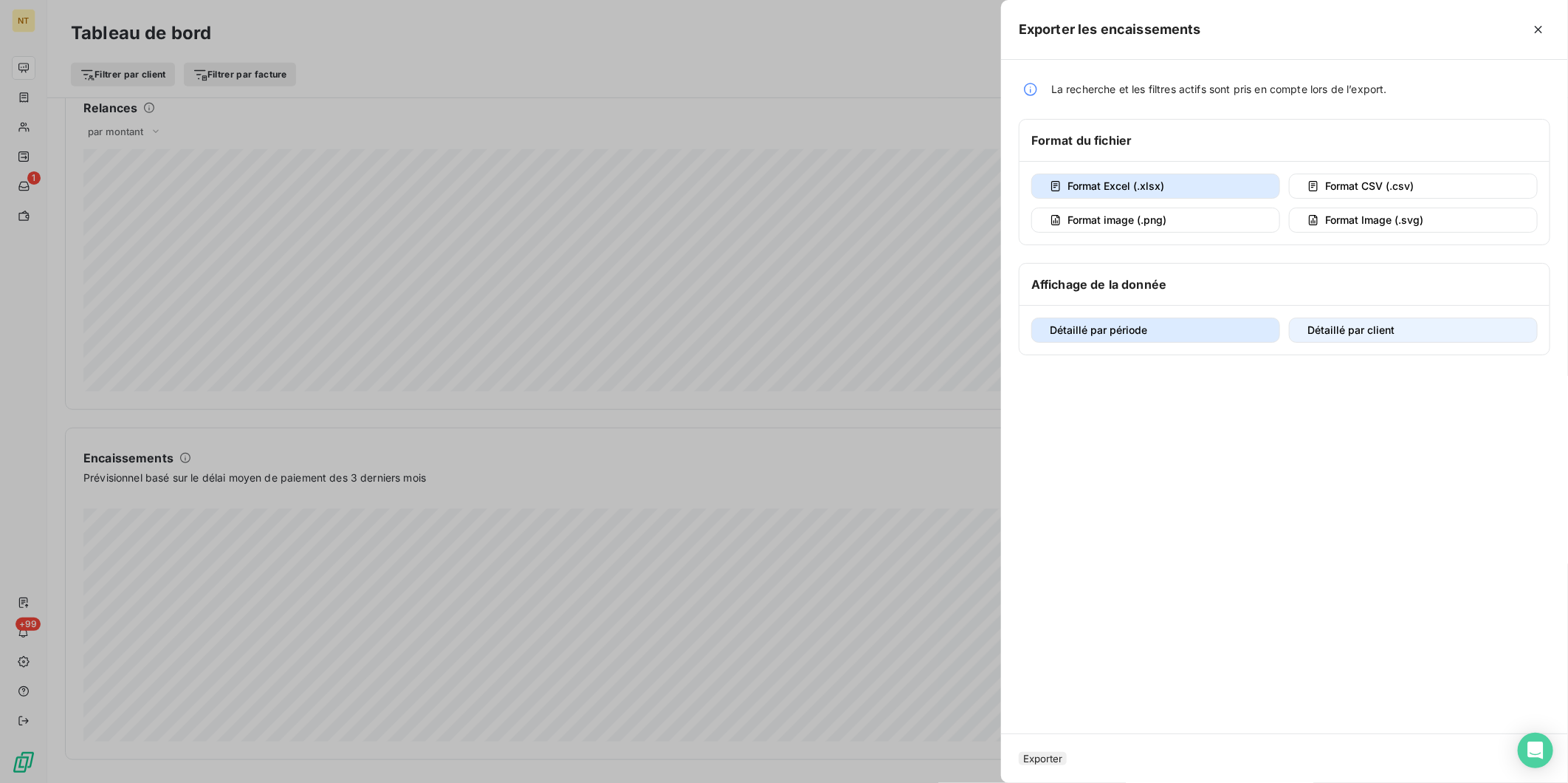
click at [1299, 331] on div "button" at bounding box center [1299, 331] width 0 height 0
click at [1048, 752] on button "Exporter" at bounding box center [1043, 758] width 48 height 13
